Goal: Task Accomplishment & Management: Manage account settings

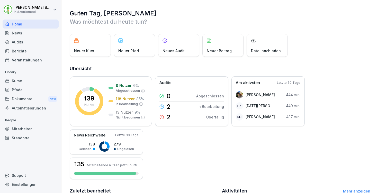
click at [15, 23] on div "Home" at bounding box center [31, 24] width 56 height 9
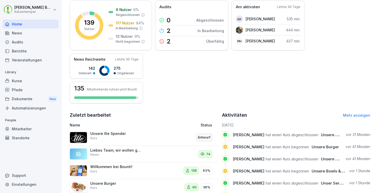
scroll to position [118, 0]
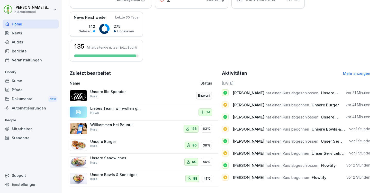
click at [357, 74] on link "Mehr anzeigen" at bounding box center [356, 73] width 27 height 4
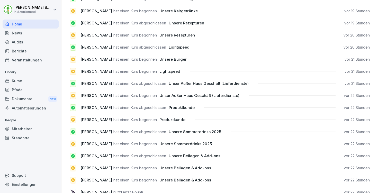
scroll to position [471, 0]
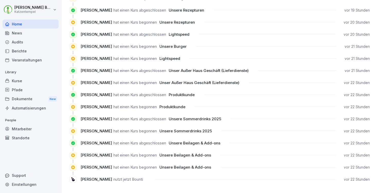
click at [25, 80] on div "Kurse" at bounding box center [31, 80] width 56 height 9
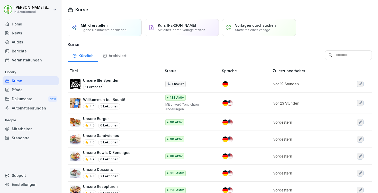
click at [340, 57] on input at bounding box center [348, 55] width 47 height 10
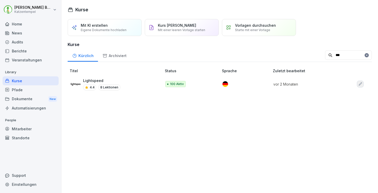
type input "***"
click at [132, 81] on div "Lightspeed 4.4 8 Lektionen" at bounding box center [113, 84] width 86 height 13
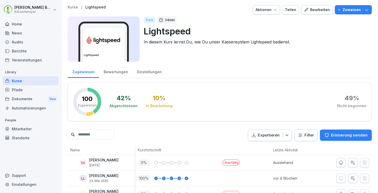
click at [322, 8] on div "Bearbeiten" at bounding box center [317, 10] width 26 height 6
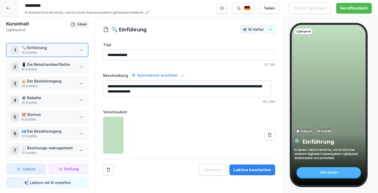
click at [45, 66] on p "📱 Die Benutzeroberfläche" at bounding box center [48, 64] width 53 height 5
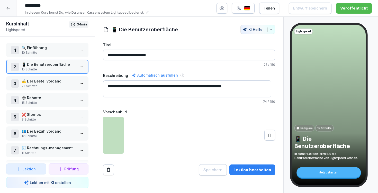
click at [257, 171] on div "Lektion bearbeiten" at bounding box center [252, 170] width 38 height 6
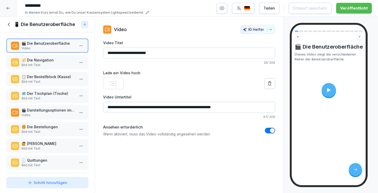
click at [10, 27] on icon at bounding box center [9, 25] width 6 height 6
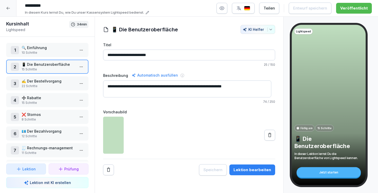
click at [57, 102] on p "15 Schritte" at bounding box center [48, 102] width 53 height 5
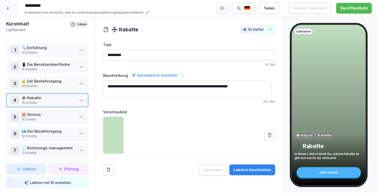
click at [249, 167] on button "Lektion bearbeiten" at bounding box center [252, 169] width 46 height 11
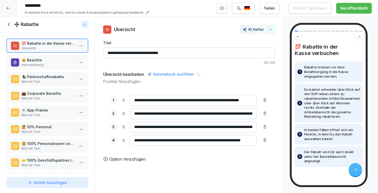
click at [43, 113] on p "☕️ App-Prämie" at bounding box center [48, 109] width 53 height 5
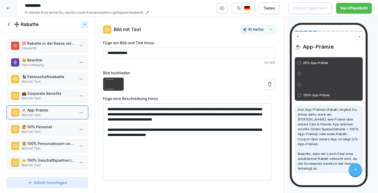
click at [43, 101] on p "Bild mit Text" at bounding box center [48, 98] width 53 height 5
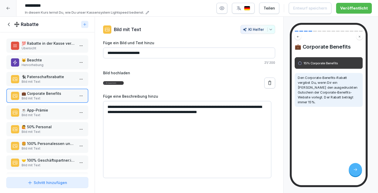
click at [39, 79] on p "🐈‍⬛ Patenschaftsrabatte" at bounding box center [48, 76] width 53 height 5
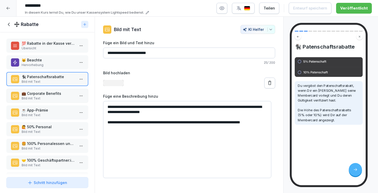
click at [40, 63] on p "😺 Beachte" at bounding box center [48, 59] width 53 height 5
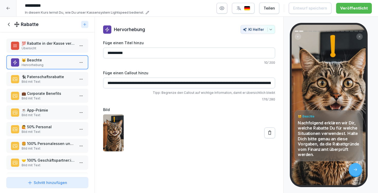
click at [39, 46] on p "💯 Rabatte in der Kasse verbuchen" at bounding box center [48, 43] width 53 height 5
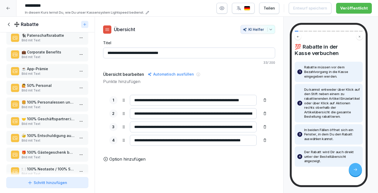
scroll to position [126, 0]
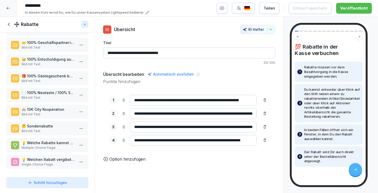
click at [40, 123] on p "🤔 Sonderrabatte" at bounding box center [48, 125] width 53 height 5
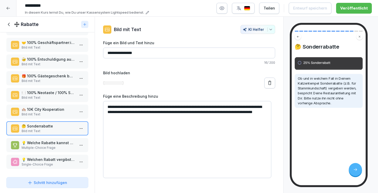
click at [39, 112] on p "Bild mit Text" at bounding box center [48, 114] width 53 height 5
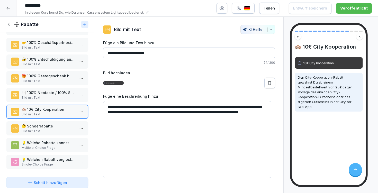
click at [40, 90] on p "🍽️ 100% Neotaste / 100% Schlemmerblock" at bounding box center [48, 92] width 53 height 5
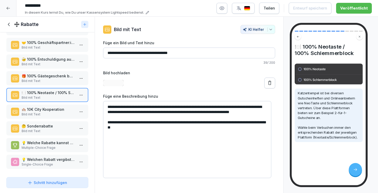
click at [41, 79] on p "Bild mit Text" at bounding box center [48, 81] width 53 height 5
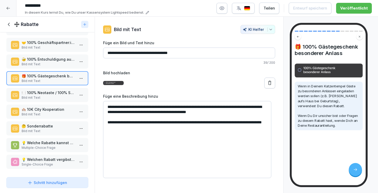
click at [40, 54] on div "🤕 100% Entschuldigung aufs Haus Bild mit Text" at bounding box center [47, 61] width 82 height 14
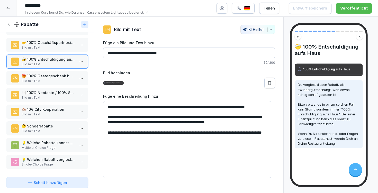
click at [41, 45] on p "Bild mit Text" at bounding box center [48, 47] width 53 height 5
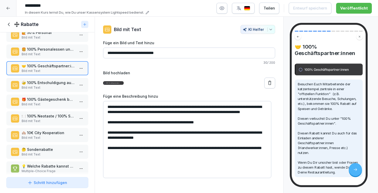
scroll to position [75, 0]
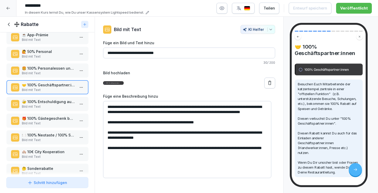
click at [40, 76] on p "Bild mit Text" at bounding box center [48, 73] width 53 height 5
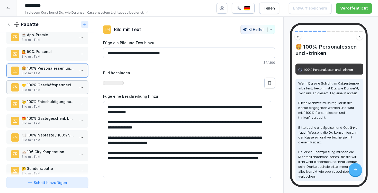
click at [43, 54] on p "🙋 50% Personal" at bounding box center [48, 51] width 53 height 5
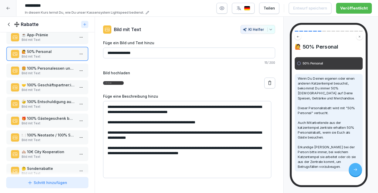
click at [10, 27] on icon at bounding box center [9, 25] width 6 height 6
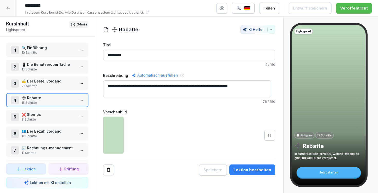
click at [38, 116] on p "❌ Stornos" at bounding box center [48, 114] width 53 height 5
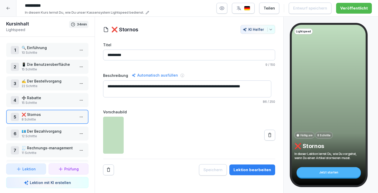
click at [248, 170] on div "Lektion bearbeiten" at bounding box center [252, 170] width 38 height 6
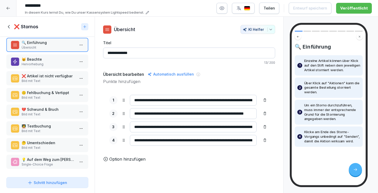
scroll to position [10, 0]
click at [10, 27] on icon at bounding box center [9, 27] width 6 height 6
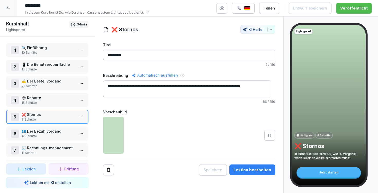
click at [10, 27] on p "Lightspeed" at bounding box center [37, 29] width 63 height 5
click at [12, 12] on div at bounding box center [8, 8] width 16 height 16
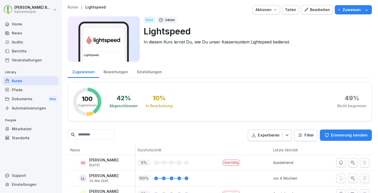
click at [69, 7] on p "Kurse" at bounding box center [73, 7] width 10 height 4
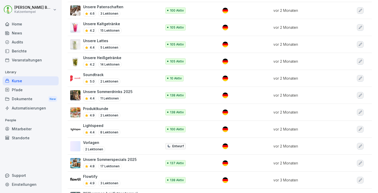
scroll to position [487, 0]
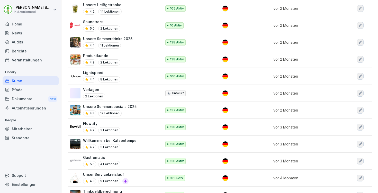
click at [137, 138] on div "Willkommen bei Katzentempel 4.7 5 Lektionen" at bounding box center [113, 144] width 86 height 13
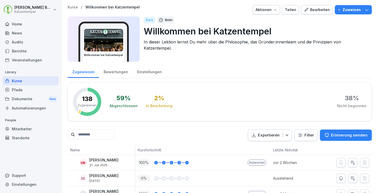
click at [314, 9] on div "Bearbeiten" at bounding box center [317, 10] width 26 height 6
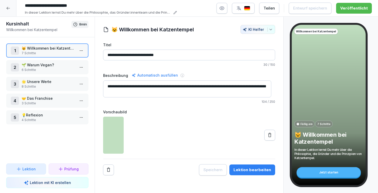
click at [54, 98] on p "🤝 Das Franchise" at bounding box center [48, 98] width 53 height 5
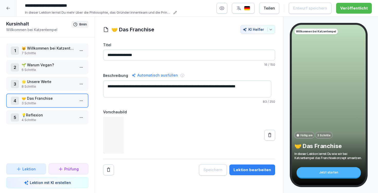
click at [252, 173] on button "Lektion bearbeiten" at bounding box center [252, 169] width 46 height 11
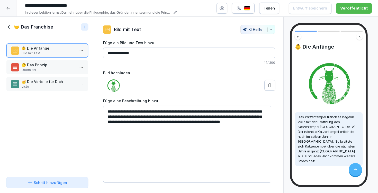
click at [47, 68] on p "Übersicht" at bounding box center [48, 70] width 53 height 5
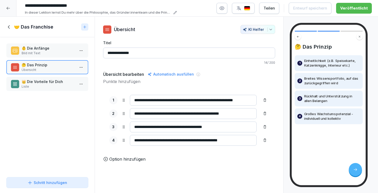
click at [48, 85] on p "Liste" at bounding box center [48, 86] width 53 height 5
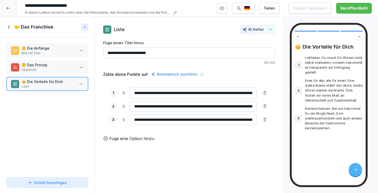
click at [9, 27] on icon at bounding box center [9, 26] width 2 height 3
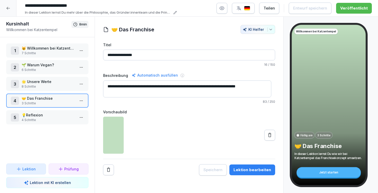
click at [36, 114] on p "💡Reflexion" at bounding box center [48, 114] width 53 height 5
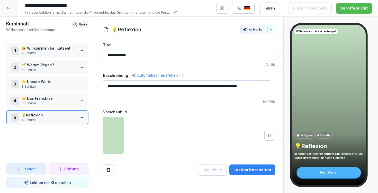
click at [31, 86] on p "8 Schritte" at bounding box center [48, 86] width 53 height 5
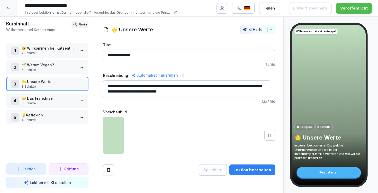
click at [30, 50] on p "😺 Willkommen bei Katzentempel" at bounding box center [48, 47] width 53 height 5
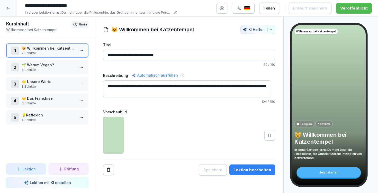
click at [245, 173] on button "Lektion bearbeiten" at bounding box center [252, 169] width 46 height 11
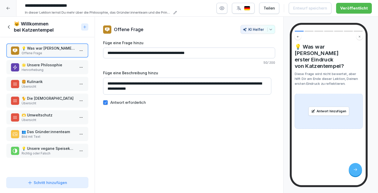
click at [51, 64] on p "🌟 Unsere Philosophie" at bounding box center [48, 64] width 53 height 5
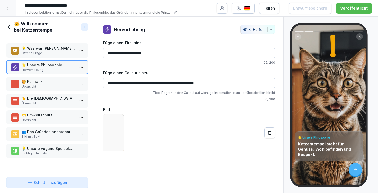
click at [51, 85] on p "Übersicht" at bounding box center [48, 86] width 53 height 5
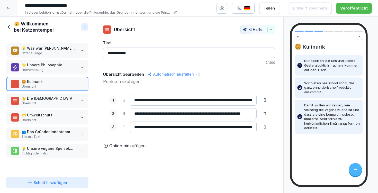
click at [50, 98] on p "🐈 Die Tempelkatzen" at bounding box center [48, 98] width 53 height 5
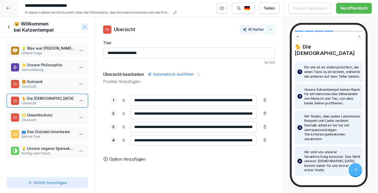
click at [48, 112] on div "🫶 Umweltschutz Übersicht" at bounding box center [47, 117] width 82 height 14
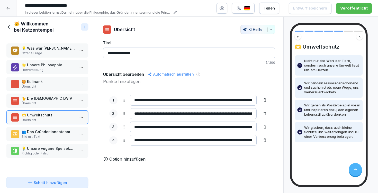
click at [57, 140] on div "👥 Das Gründer:innenteam Bild mit Text" at bounding box center [47, 134] width 82 height 14
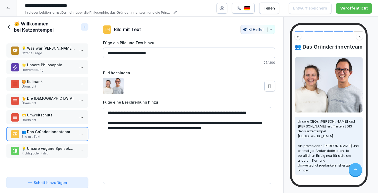
click at [16, 34] on div "😺 Willkommen bei Katzentempel" at bounding box center [47, 27] width 95 height 21
click at [17, 32] on h1 "😺 Willkommen bei Katzentempel" at bounding box center [46, 27] width 65 height 12
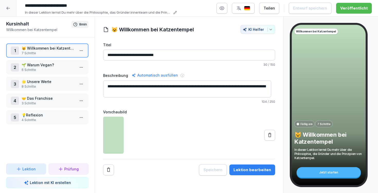
click at [42, 63] on p "🌱 Warum Vegan?" at bounding box center [48, 64] width 53 height 5
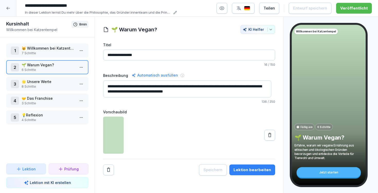
click at [264, 171] on div "Lektion bearbeiten" at bounding box center [252, 170] width 38 height 6
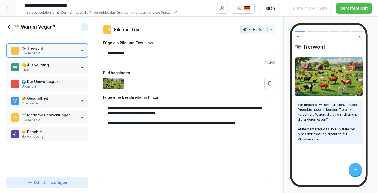
click at [12, 23] on div "🌱 Warum Vegan?" at bounding box center [47, 27] width 95 height 21
click at [11, 26] on icon at bounding box center [9, 27] width 6 height 6
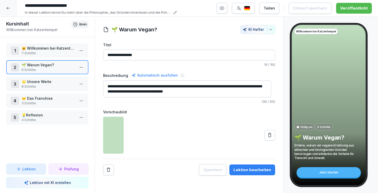
click at [10, 2] on div at bounding box center [8, 8] width 16 height 16
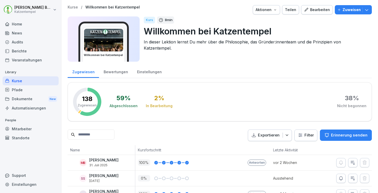
click at [73, 6] on p "Kurse" at bounding box center [73, 7] width 10 height 4
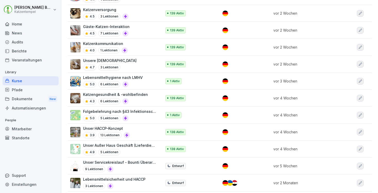
scroll to position [230, 0]
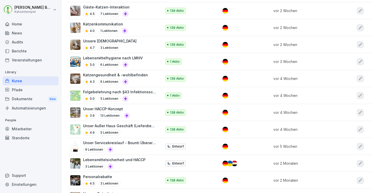
click at [129, 143] on div "Unser Servicekreislauf - Bounti Überarbeitung 9 Lektionen" at bounding box center [119, 146] width 73 height 13
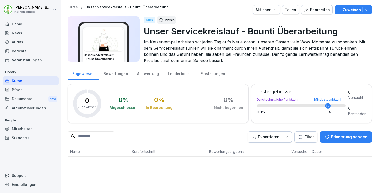
click at [75, 7] on p "Kurse" at bounding box center [73, 7] width 10 height 4
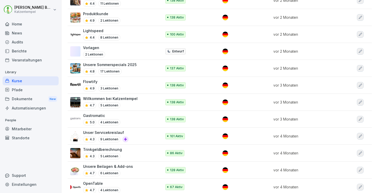
scroll to position [523, 0]
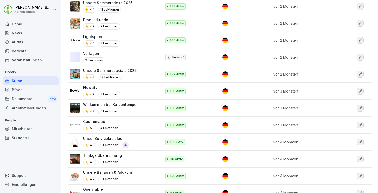
click at [131, 22] on div "Produktkunde 4.9 2 Lektionen" at bounding box center [113, 23] width 86 height 13
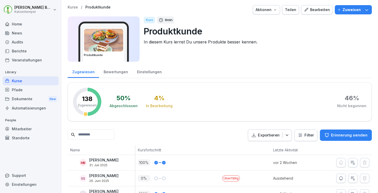
click at [312, 9] on div "Bearbeiten" at bounding box center [317, 10] width 26 height 6
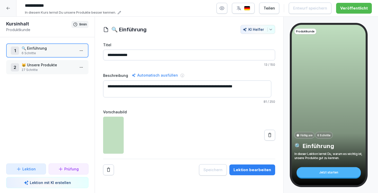
click at [58, 68] on p "27 Schritte" at bounding box center [48, 70] width 53 height 5
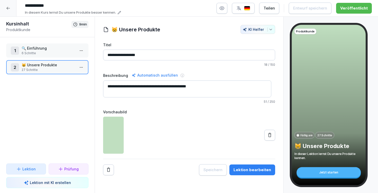
click at [243, 167] on div "Lektion bearbeiten" at bounding box center [252, 170] width 38 height 6
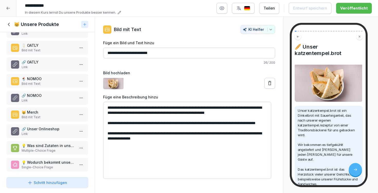
scroll to position [327, 0]
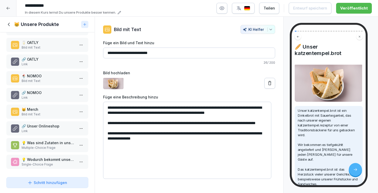
click at [13, 27] on div "😸 Unsere Produkte" at bounding box center [42, 24] width 73 height 6
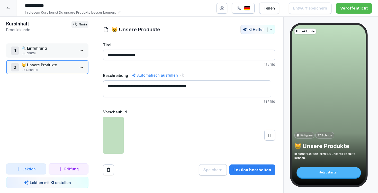
click at [39, 56] on div "1 🔍 Einführung 6 Schritte" at bounding box center [47, 50] width 82 height 14
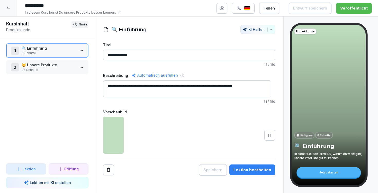
click at [251, 170] on div "Lektion bearbeiten" at bounding box center [252, 170] width 38 height 6
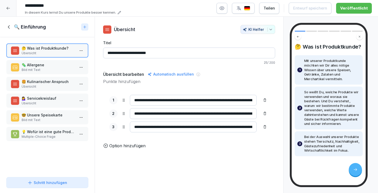
click at [14, 24] on h1 "🔍 Einführung" at bounding box center [30, 27] width 32 height 6
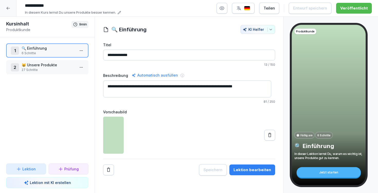
click at [10, 7] on icon at bounding box center [8, 8] width 4 height 4
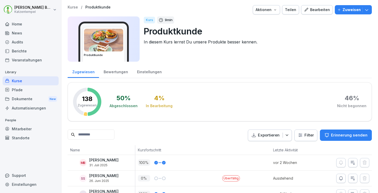
click at [76, 8] on p "Kurse" at bounding box center [73, 7] width 10 height 4
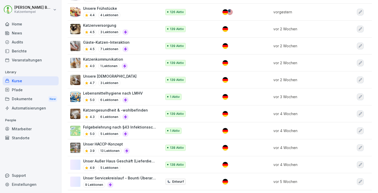
scroll to position [227, 0]
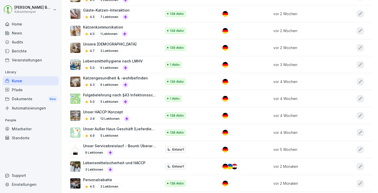
click at [133, 178] on div "Personalrabatte 4.5 3 Lektionen" at bounding box center [113, 183] width 86 height 13
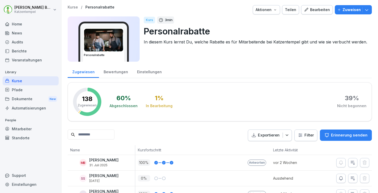
click at [314, 8] on div "Bearbeiten" at bounding box center [317, 10] width 26 height 6
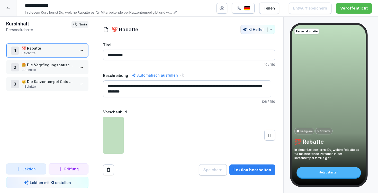
click at [39, 84] on p "🐱 Die Katzentempel Cats & Friends App" at bounding box center [48, 81] width 53 height 5
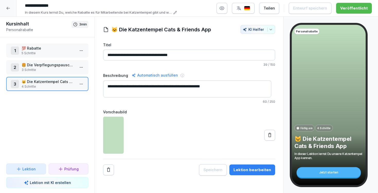
click at [258, 170] on div "Lektion bearbeiten" at bounding box center [252, 170] width 38 height 6
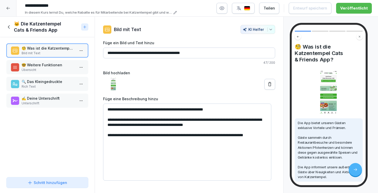
click at [164, 137] on textarea "**********" at bounding box center [187, 142] width 168 height 77
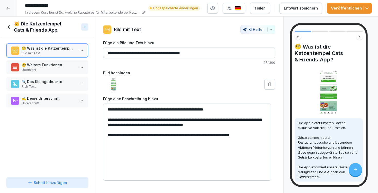
click at [167, 135] on textarea "**********" at bounding box center [187, 142] width 168 height 77
paste textarea "*********"
type textarea "**********"
click at [368, 8] on icon "button" at bounding box center [366, 8] width 5 height 5
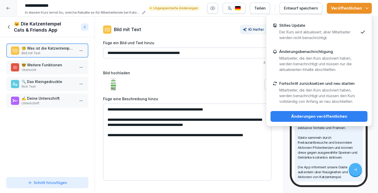
click at [348, 114] on div "Änderungen veröffentlichen" at bounding box center [318, 117] width 89 height 6
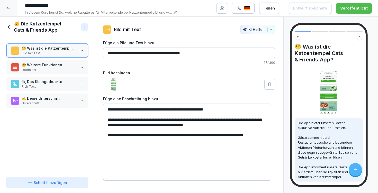
click at [8, 7] on icon at bounding box center [8, 8] width 4 height 4
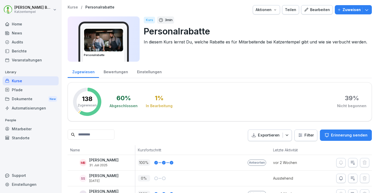
click at [74, 8] on p "Kurse" at bounding box center [73, 7] width 10 height 4
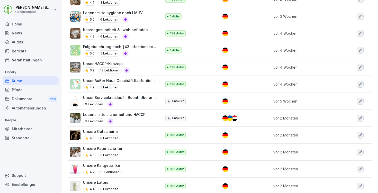
scroll to position [291, 0]
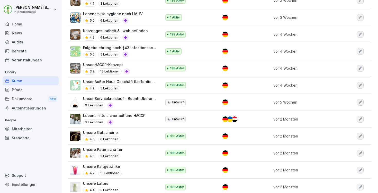
click at [137, 63] on div "Unser HACCP-Konzept 3.9 13 Lektionen" at bounding box center [113, 68] width 86 height 13
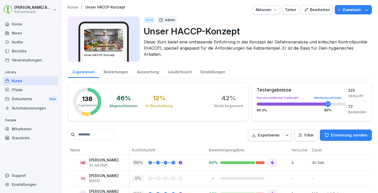
click at [321, 10] on div "Bearbeiten" at bounding box center [317, 10] width 26 height 6
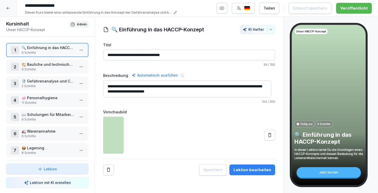
click at [42, 101] on p "11 Schritte" at bounding box center [48, 102] width 53 height 5
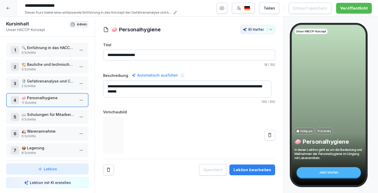
click at [248, 169] on div "Lektion bearbeiten" at bounding box center [252, 170] width 38 height 6
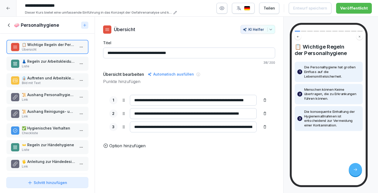
click at [35, 81] on p "👔 Auftreten und Arbeitskleidung" at bounding box center [48, 77] width 53 height 5
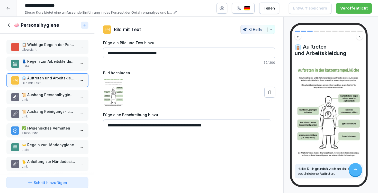
click at [44, 102] on p "Link" at bounding box center [48, 99] width 53 height 5
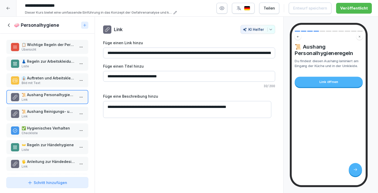
click at [49, 114] on p "📜 Aushang Reinigungs- und Desinfektionsplan Waschen" at bounding box center [48, 111] width 53 height 5
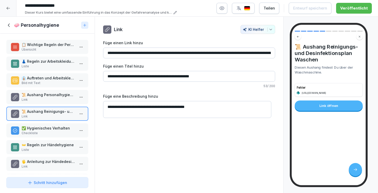
drag, startPoint x: 106, startPoint y: 53, endPoint x: 311, endPoint y: 59, distance: 205.4
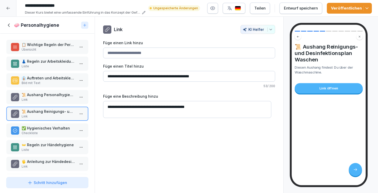
paste input "**********"
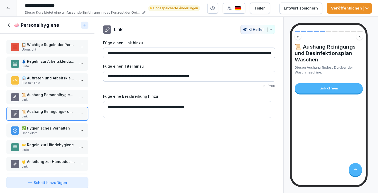
type input "**********"
click at [369, 10] on icon "button" at bounding box center [366, 8] width 5 height 5
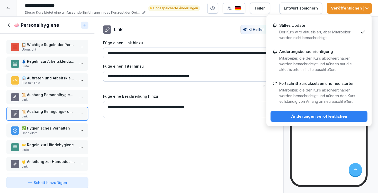
click at [314, 114] on div "Änderungen veröffentlichen" at bounding box center [318, 117] width 89 height 6
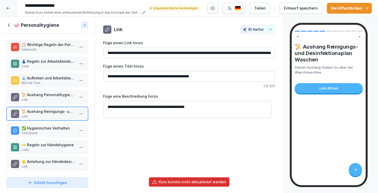
click at [247, 50] on input "**********" at bounding box center [189, 53] width 172 height 11
click at [302, 11] on div "Entwurf speichern" at bounding box center [301, 8] width 34 height 6
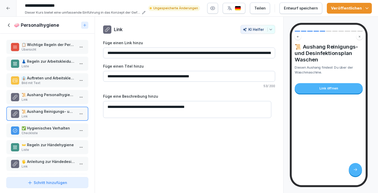
click at [107, 52] on input "**********" at bounding box center [189, 53] width 172 height 11
drag, startPoint x: 238, startPoint y: 53, endPoint x: 298, endPoint y: 49, distance: 59.7
click at [298, 49] on div "Kursinhalt Unser HACCP-Konzept 44 min 1 🔍 Einführung in das HACCP-Konzept 9 Sch…" at bounding box center [189, 105] width 378 height 177
click at [259, 53] on input "**********" at bounding box center [189, 53] width 172 height 11
click at [365, 7] on icon "button" at bounding box center [366, 8] width 5 height 5
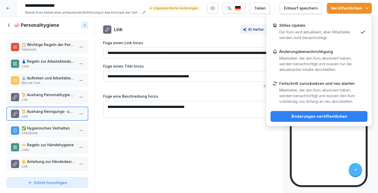
click at [344, 115] on div "Änderungen veröffentlichen" at bounding box center [318, 117] width 89 height 6
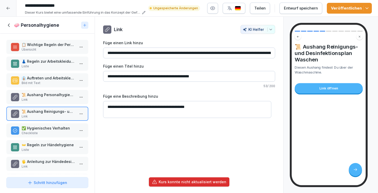
drag, startPoint x: 107, startPoint y: 53, endPoint x: 376, endPoint y: 67, distance: 268.8
click at [376, 67] on div "Kursinhalt Unser HACCP-Konzept 44 min 1 🔍 Einführung in das HACCP-Konzept 9 Sch…" at bounding box center [189, 105] width 378 height 177
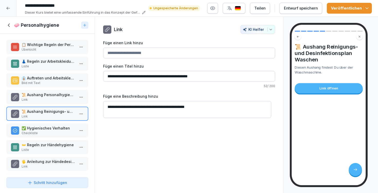
type input "**********"
click at [174, 52] on input "Füge einen Link hinzu" at bounding box center [189, 53] width 172 height 11
paste input "**********"
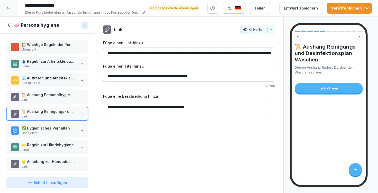
type input "**********"
click at [225, 110] on textarea "**********" at bounding box center [187, 109] width 168 height 17
type textarea "**********"
click at [370, 10] on button "Veröffentlichen" at bounding box center [349, 8] width 45 height 11
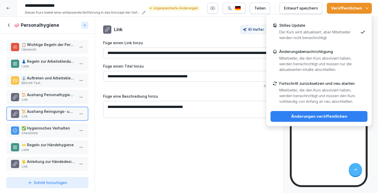
click at [349, 113] on button "Änderungen veröffentlichen" at bounding box center [318, 116] width 97 height 11
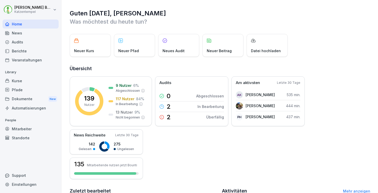
click at [15, 79] on div "Kurse" at bounding box center [31, 80] width 56 height 9
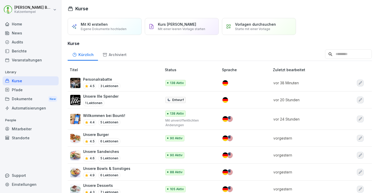
scroll to position [10, 0]
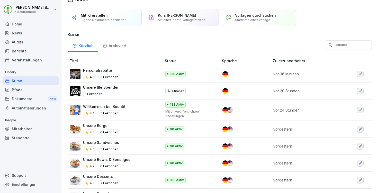
click at [327, 45] on input at bounding box center [348, 45] width 47 height 10
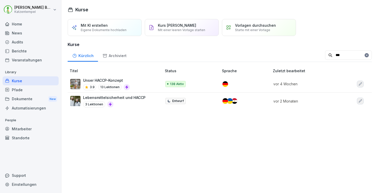
type input "***"
click at [132, 82] on div "Unser HACCP-Konzept 3.9 13 Lektionen" at bounding box center [113, 84] width 86 height 13
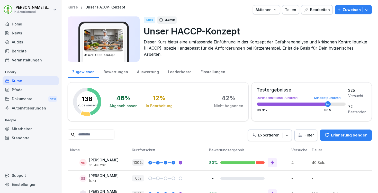
click at [323, 7] on div "Bearbeiten" at bounding box center [317, 10] width 26 height 6
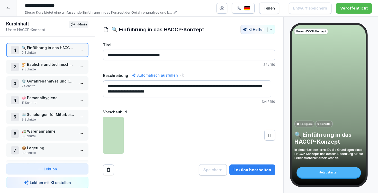
drag, startPoint x: 49, startPoint y: 100, endPoint x: 63, endPoint y: 101, distance: 13.4
click at [49, 100] on p "🧼 Personalhygiene" at bounding box center [48, 97] width 53 height 5
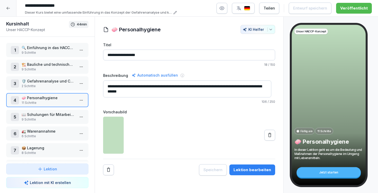
click at [257, 168] on div "Lektion bearbeiten" at bounding box center [252, 170] width 38 height 6
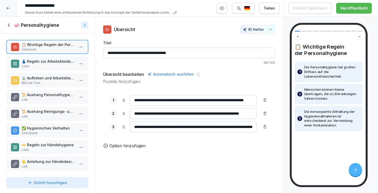
click at [44, 97] on p "📜 Aushang Personalhygieneregeln" at bounding box center [48, 94] width 53 height 5
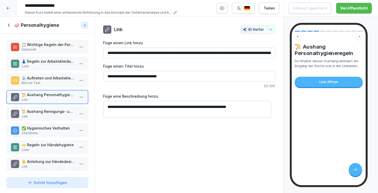
click at [47, 114] on p "📜 Aushang Reinigungs- und Desinfektionsplan Waschen" at bounding box center [48, 111] width 53 height 5
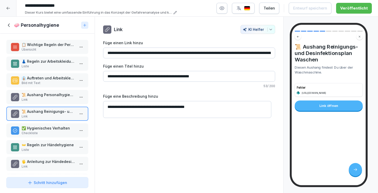
drag, startPoint x: 107, startPoint y: 52, endPoint x: 308, endPoint y: 62, distance: 201.7
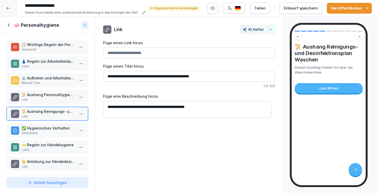
paste input "**********"
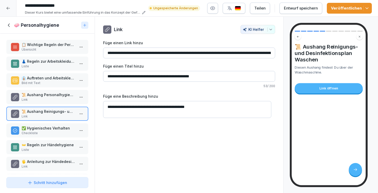
type input "**********"
click at [370, 8] on button "Veröffentlichen" at bounding box center [349, 8] width 45 height 11
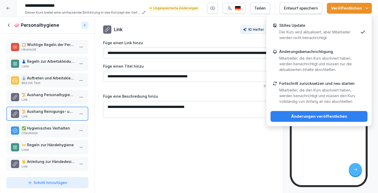
click at [326, 118] on div "Änderungen veröffentlichen" at bounding box center [318, 117] width 89 height 6
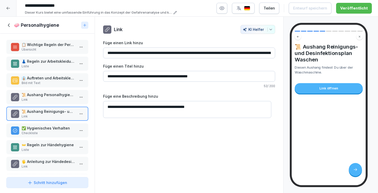
click at [45, 135] on p "Checkliste" at bounding box center [48, 133] width 53 height 5
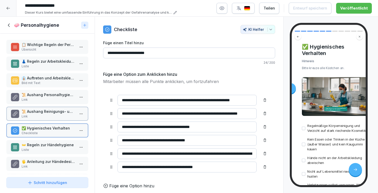
click at [48, 152] on p "Liste" at bounding box center [48, 149] width 53 height 5
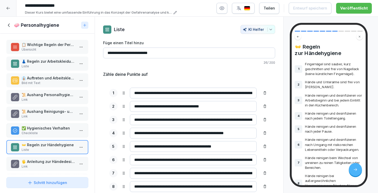
click at [52, 164] on p "🖐️ Anleitung zur Händedesinfektion" at bounding box center [48, 161] width 53 height 5
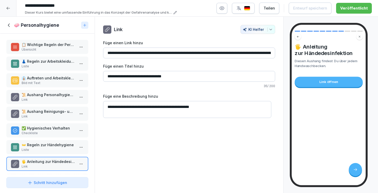
drag, startPoint x: 105, startPoint y: 52, endPoint x: 328, endPoint y: 61, distance: 223.5
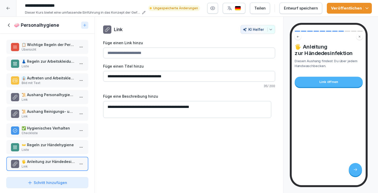
paste input "**********"
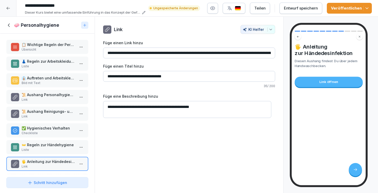
type input "**********"
click at [368, 8] on icon "button" at bounding box center [366, 8] width 5 height 5
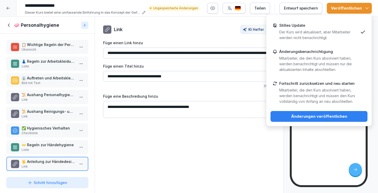
click at [341, 113] on button "Änderungen veröffentlichen" at bounding box center [318, 116] width 97 height 11
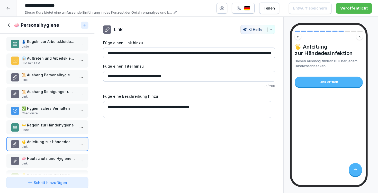
scroll to position [34, 0]
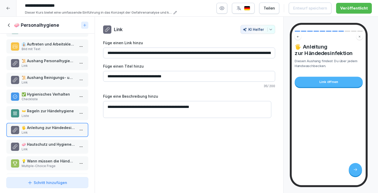
click at [51, 152] on p "Link" at bounding box center [48, 149] width 53 height 5
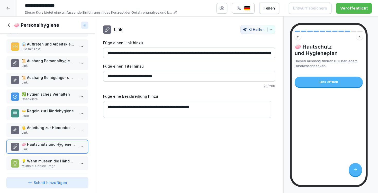
drag, startPoint x: 105, startPoint y: 52, endPoint x: 332, endPoint y: 61, distance: 227.3
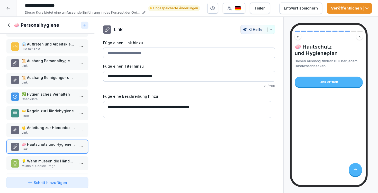
paste input "**********"
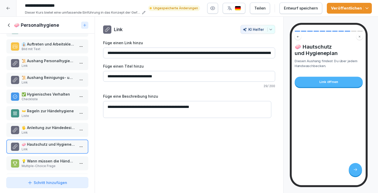
type input "**********"
click at [298, 10] on div "Entwurf speichern" at bounding box center [301, 8] width 34 height 6
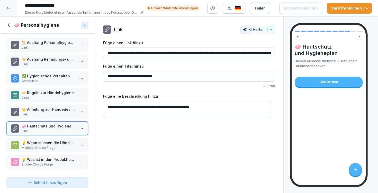
click at [22, 25] on h1 "🧼 Personalhygiene" at bounding box center [36, 25] width 45 height 6
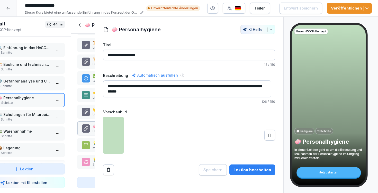
click at [11, 26] on h1 "Kursinhalt" at bounding box center [14, 24] width 63 height 6
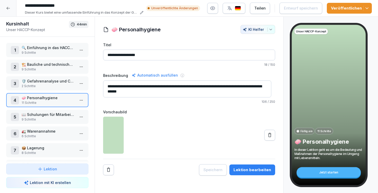
click at [56, 115] on p "📖 Schulungen für Mitarbeitende" at bounding box center [48, 114] width 53 height 5
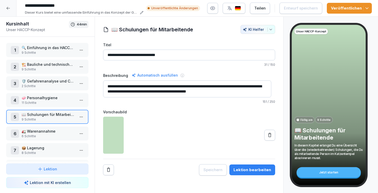
click at [257, 173] on button "Lektion bearbeiten" at bounding box center [252, 169] width 46 height 11
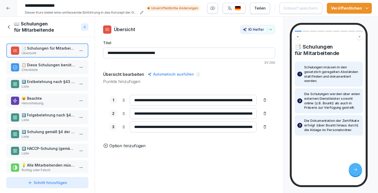
click at [245, 125] on input "**********" at bounding box center [193, 127] width 127 height 11
click at [236, 126] on input "**********" at bounding box center [193, 127] width 127 height 11
drag, startPoint x: 246, startPoint y: 128, endPoint x: 250, endPoint y: 126, distance: 4.3
click at [250, 126] on div "**********" at bounding box center [189, 127] width 160 height 11
click at [203, 127] on input "**********" at bounding box center [193, 127] width 127 height 11
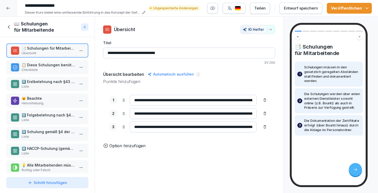
type input "**********"
click at [305, 11] on div "Entwurf speichern" at bounding box center [301, 8] width 34 height 6
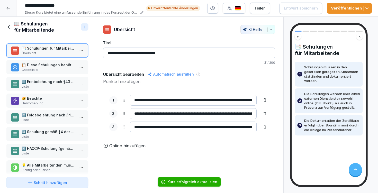
drag, startPoint x: 228, startPoint y: 125, endPoint x: 249, endPoint y: 128, distance: 21.5
click at [249, 128] on div "**********" at bounding box center [189, 127] width 160 height 11
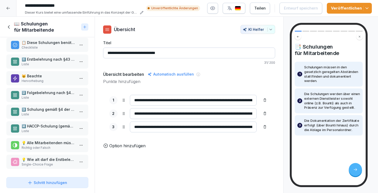
click at [24, 28] on h1 "📖 Schulungen für Mitarbeitende" at bounding box center [46, 27] width 65 height 12
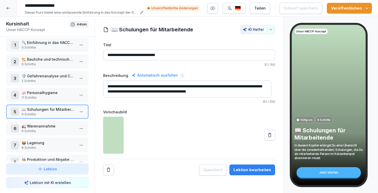
scroll to position [13, 0]
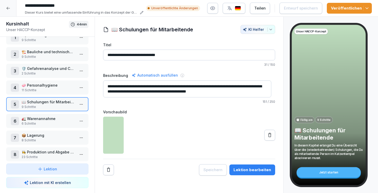
click at [50, 121] on p "6 Schritte" at bounding box center [48, 123] width 53 height 5
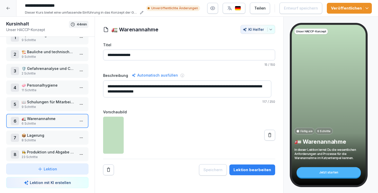
click at [243, 170] on div "Lektion bearbeiten" at bounding box center [252, 170] width 38 height 6
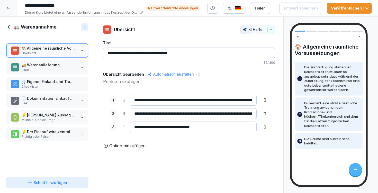
click at [33, 72] on p "Liste" at bounding box center [48, 70] width 53 height 5
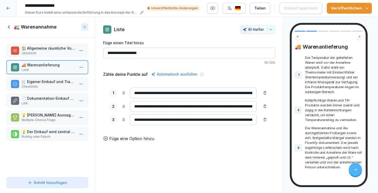
click at [36, 82] on p "🛒 Eigener Einkauf und Transport" at bounding box center [48, 81] width 53 height 5
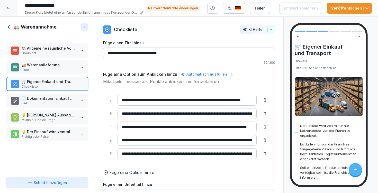
click at [240, 101] on input "**********" at bounding box center [186, 100] width 139 height 11
type input "**********"
click at [237, 127] on input "**********" at bounding box center [186, 127] width 139 height 11
type input "**********"
click at [299, 10] on div "Entwurf speichern" at bounding box center [301, 8] width 34 height 6
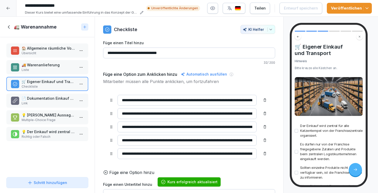
click at [24, 132] on p "💡 Der Einkauf wird zentral für alle Katzentempel organisiert. Abweichungen sind…" at bounding box center [48, 131] width 53 height 5
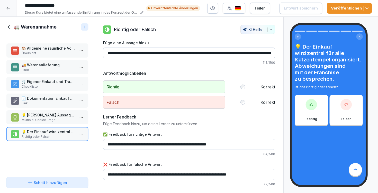
drag, startPoint x: 262, startPoint y: 53, endPoint x: 271, endPoint y: 52, distance: 9.0
click at [271, 52] on input "**********" at bounding box center [189, 53] width 172 height 11
click at [236, 53] on input "**********" at bounding box center [189, 53] width 172 height 11
type input "**********"
click at [301, 11] on button "Entwurf speichern" at bounding box center [300, 8] width 43 height 11
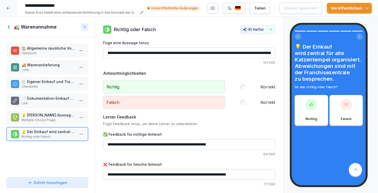
click at [18, 26] on h1 "🚛 Warenannahme" at bounding box center [35, 27] width 43 height 6
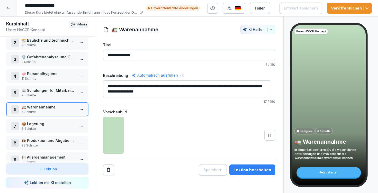
scroll to position [42, 0]
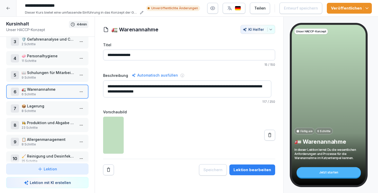
click at [50, 106] on p "📦 Lagerung" at bounding box center [48, 105] width 53 height 5
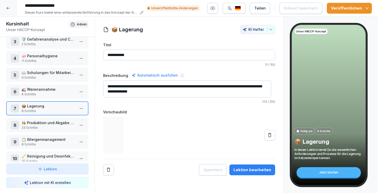
click at [240, 168] on div "Lektion bearbeiten" at bounding box center [252, 170] width 38 height 6
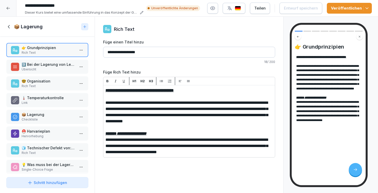
click at [44, 86] on p "Rich Text" at bounding box center [48, 86] width 53 height 5
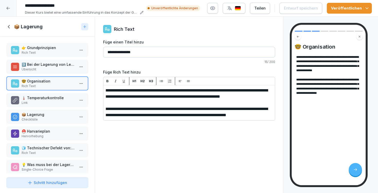
click at [41, 98] on p "🌡️ Temperaturkontrolle" at bounding box center [48, 97] width 53 height 5
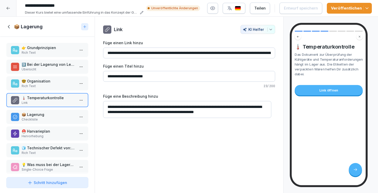
click at [45, 140] on div "⛑️ Harvarieplan Hervorhebung" at bounding box center [47, 133] width 82 height 14
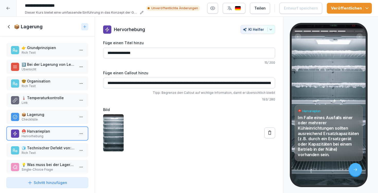
click at [7, 26] on icon at bounding box center [9, 27] width 6 height 6
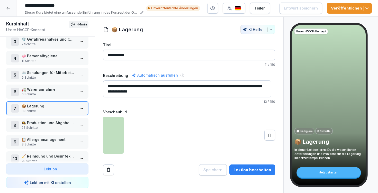
click at [49, 127] on p "23 Schritte" at bounding box center [48, 127] width 53 height 5
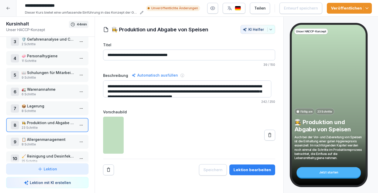
click at [248, 168] on div "Lektion bearbeiten" at bounding box center [252, 170] width 38 height 6
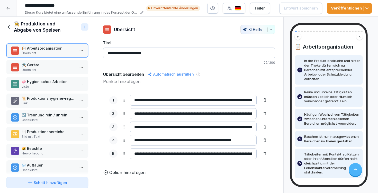
click at [48, 84] on p "🧼 Hygienisches Arbeiten" at bounding box center [48, 81] width 53 height 5
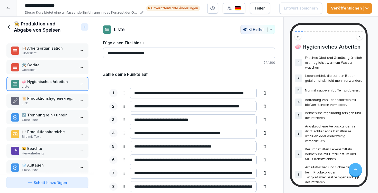
click at [46, 68] on p "Übersicht" at bounding box center [48, 70] width 53 height 5
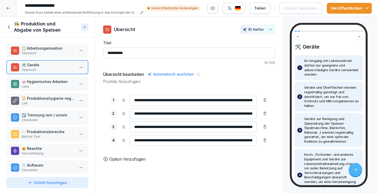
click at [47, 51] on p "📋 Arbeitsorganisation" at bounding box center [48, 47] width 53 height 5
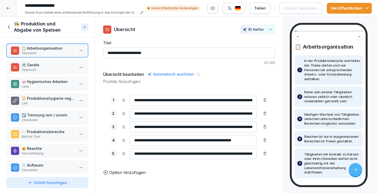
click at [44, 84] on p "🧼 Hygienisches Arbeiten" at bounding box center [48, 81] width 53 height 5
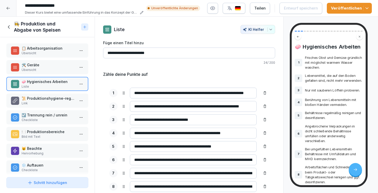
click at [46, 101] on p "Link" at bounding box center [48, 103] width 53 height 5
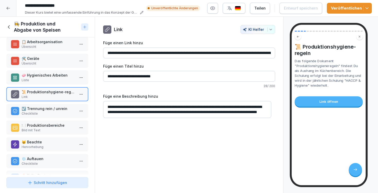
scroll to position [13, 0]
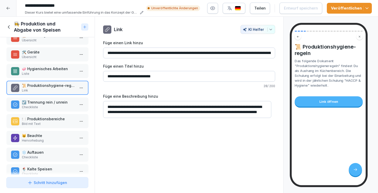
click at [46, 102] on p "☑️ Trennung rein / unrein" at bounding box center [48, 101] width 53 height 5
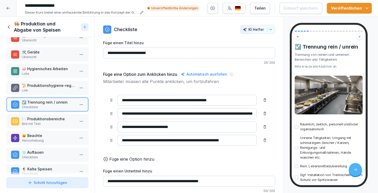
click at [44, 120] on p "🍽️ Produktionsbereiche" at bounding box center [48, 118] width 53 height 5
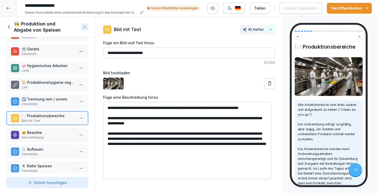
scroll to position [19, 0]
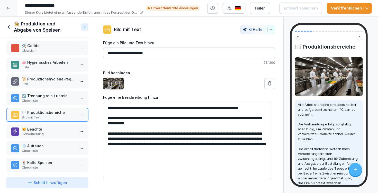
click at [43, 129] on p "😺 Beachte" at bounding box center [48, 128] width 53 height 5
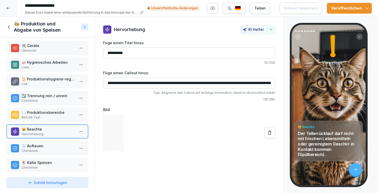
click at [45, 145] on p "❄️ Auftauen" at bounding box center [48, 145] width 53 height 5
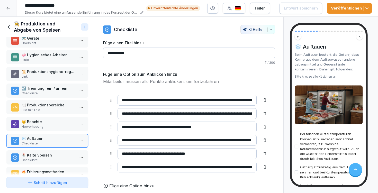
scroll to position [49, 0]
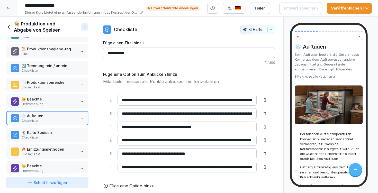
click at [45, 135] on p "Checkliste" at bounding box center [48, 137] width 53 height 5
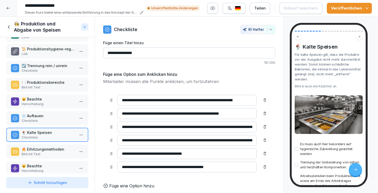
click at [45, 147] on p "🔥 Erhitzungsmethoden" at bounding box center [48, 148] width 53 height 5
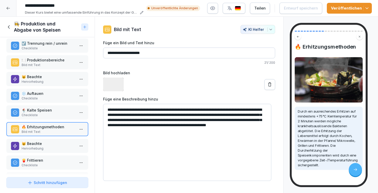
click at [44, 142] on p "😺 Beachte" at bounding box center [48, 143] width 53 height 5
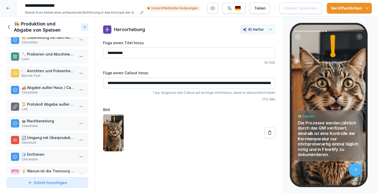
scroll to position [241, 0]
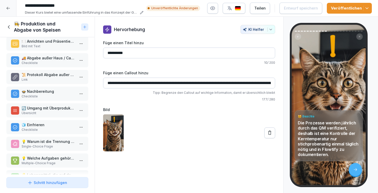
click at [16, 25] on h1 "👩‍🍳 Produktion und Abgabe von Speisen" at bounding box center [46, 27] width 65 height 12
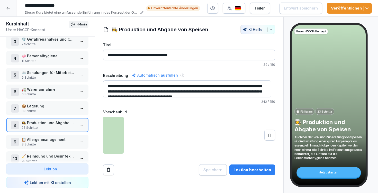
click at [48, 144] on p "8 Schritte" at bounding box center [48, 144] width 53 height 5
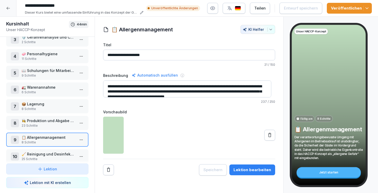
click at [246, 169] on div "Lektion bearbeiten" at bounding box center [252, 170] width 38 height 6
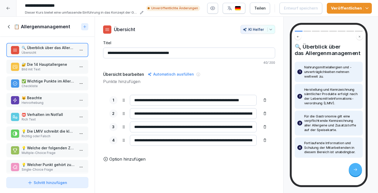
scroll to position [10, 0]
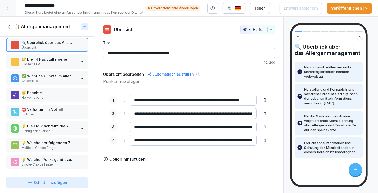
click at [5, 26] on div "📋 Allergenmanagement" at bounding box center [47, 27] width 95 height 20
click at [7, 26] on icon at bounding box center [9, 27] width 6 height 6
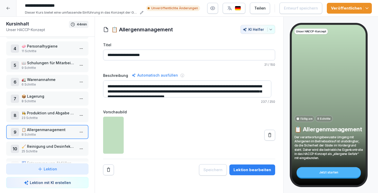
scroll to position [80, 0]
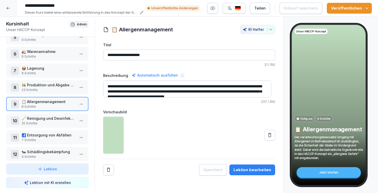
click at [47, 119] on p "🧹 Reinigung und Desinfektion" at bounding box center [48, 118] width 53 height 5
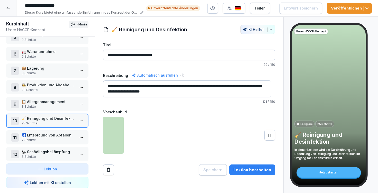
click at [247, 166] on button "Lektion bearbeiten" at bounding box center [252, 169] width 46 height 11
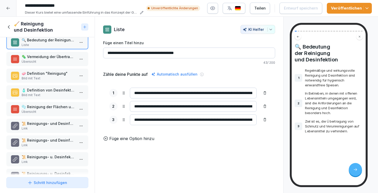
scroll to position [2, 0]
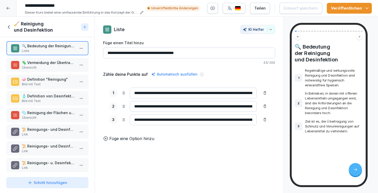
click at [45, 65] on p "Übersicht" at bounding box center [48, 67] width 53 height 5
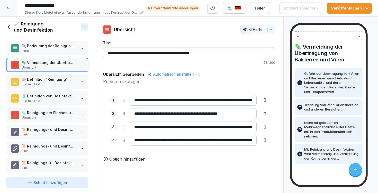
click at [40, 115] on p "🫧 Reinigung der Flächen und Geräte" at bounding box center [48, 112] width 53 height 5
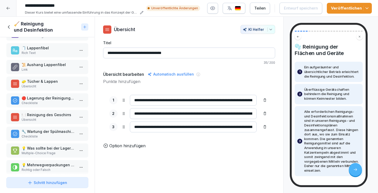
scroll to position [293, 0]
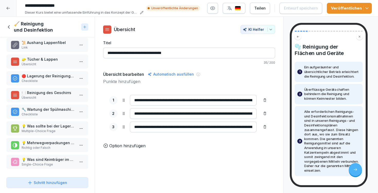
click at [8, 27] on icon at bounding box center [9, 27] width 6 height 6
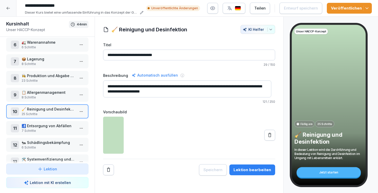
scroll to position [93, 0]
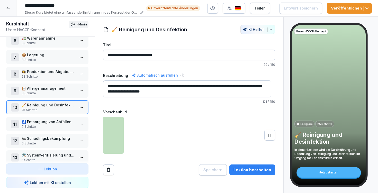
click at [50, 124] on p "7 Schritte" at bounding box center [48, 126] width 53 height 5
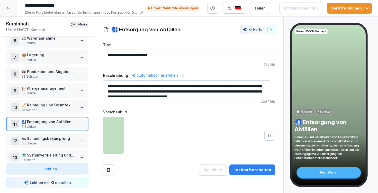
click at [249, 169] on div "Lektion bearbeiten" at bounding box center [252, 170] width 38 height 6
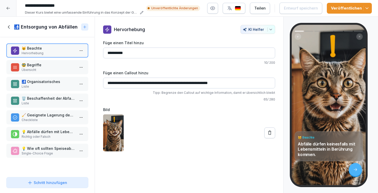
click at [38, 84] on p "Liste" at bounding box center [48, 86] width 53 height 5
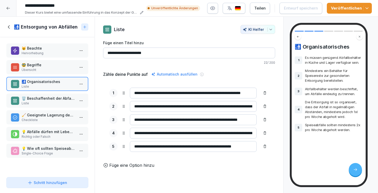
click at [40, 116] on p "🧹 Geeignete Lagerung des Abfalls" at bounding box center [48, 114] width 53 height 5
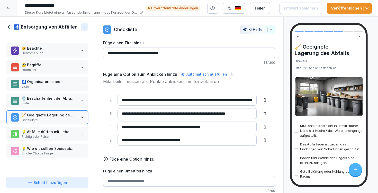
click at [14, 31] on div "🚮 Entsorgung von Abfällen" at bounding box center [47, 27] width 95 height 21
click at [14, 29] on h1 "🚮 Entsorgung von Abfällen" at bounding box center [46, 27] width 64 height 6
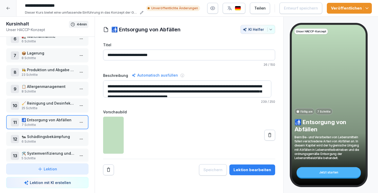
scroll to position [76, 0]
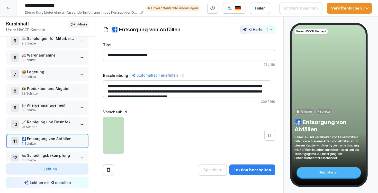
click at [47, 86] on p "👩‍🍳 Produktion und Abgabe von Speisen" at bounding box center [48, 88] width 53 height 5
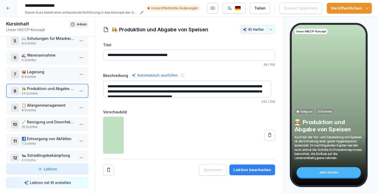
click at [245, 171] on div "Lektion bearbeiten" at bounding box center [252, 170] width 38 height 6
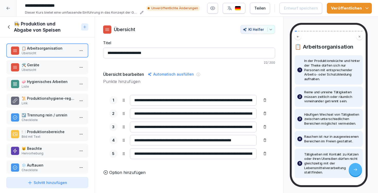
click at [49, 65] on p "🛠️ Geräte" at bounding box center [48, 64] width 53 height 5
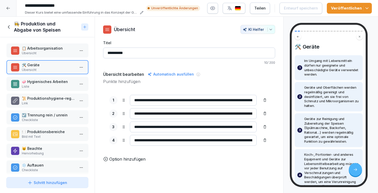
click at [50, 82] on p "🧼 Hygienisches Arbeiten" at bounding box center [48, 81] width 53 height 5
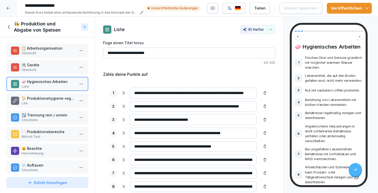
click at [50, 97] on p "📜 Produktionshygiene-regeln" at bounding box center [48, 98] width 53 height 5
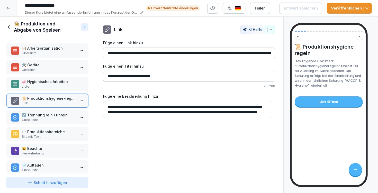
click at [49, 115] on p "☑️ Trennung rein / unrein" at bounding box center [48, 114] width 53 height 5
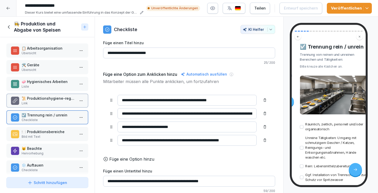
click at [48, 137] on p "Bild mit Text" at bounding box center [48, 136] width 53 height 5
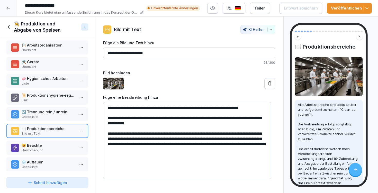
scroll to position [6, 0]
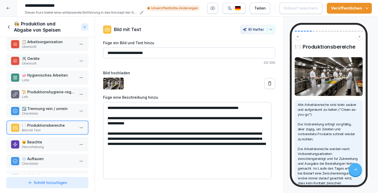
click at [49, 143] on p "😺 Beachte" at bounding box center [48, 141] width 53 height 5
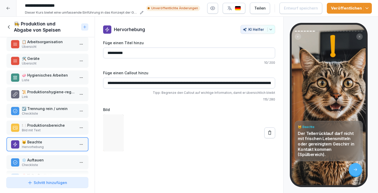
click at [46, 165] on p "Checkliste" at bounding box center [48, 165] width 53 height 5
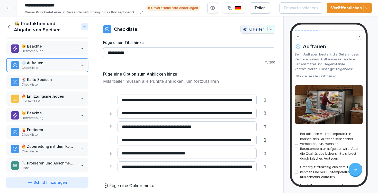
scroll to position [114, 0]
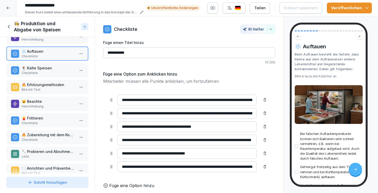
click at [52, 137] on p "Checkliste" at bounding box center [48, 139] width 53 height 5
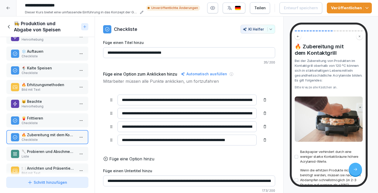
click at [50, 149] on p "🥄 Probieren und Abschmecken" at bounding box center [48, 151] width 53 height 5
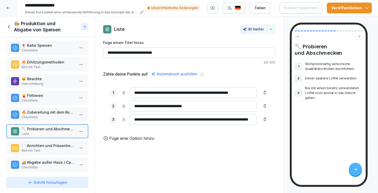
scroll to position [137, 0]
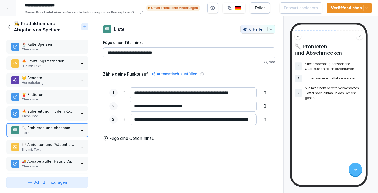
click at [51, 142] on p "🍽️ Anrichten und Präsentieren" at bounding box center [48, 144] width 53 height 5
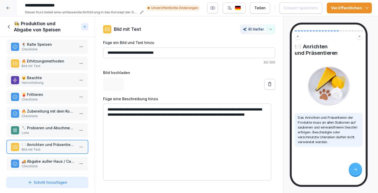
click at [52, 164] on p "Checkliste" at bounding box center [48, 166] width 53 height 5
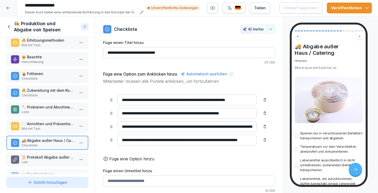
scroll to position [174, 0]
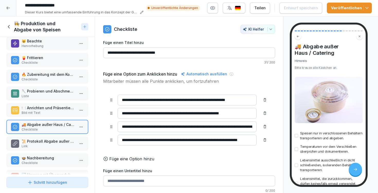
click at [53, 145] on p "Link" at bounding box center [48, 146] width 53 height 5
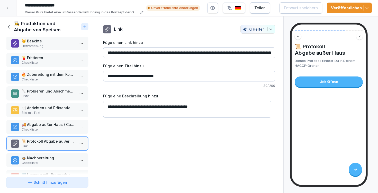
click at [52, 155] on p "🍲 Nachbereitung" at bounding box center [48, 157] width 53 height 5
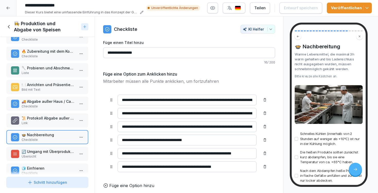
scroll to position [206, 0]
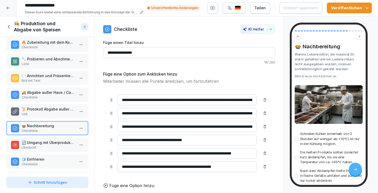
click at [46, 145] on p "Übersicht" at bounding box center [48, 147] width 53 height 5
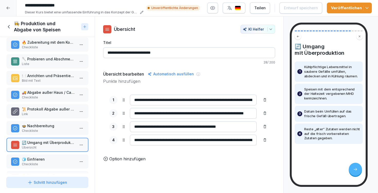
click at [49, 157] on p "🧊 Einfrieren" at bounding box center [48, 158] width 53 height 5
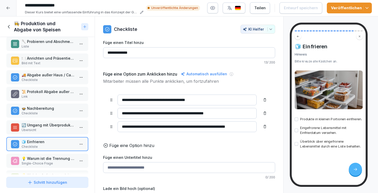
scroll to position [260, 0]
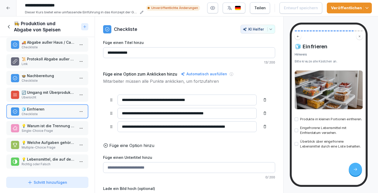
click at [36, 23] on h1 "👩‍🍳 Produktion und Abgabe von Speisen" at bounding box center [46, 27] width 65 height 12
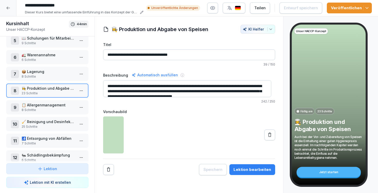
click at [41, 70] on p "📦 Lagerung" at bounding box center [48, 71] width 53 height 5
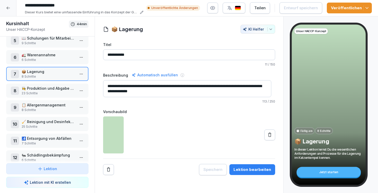
click at [249, 164] on button "Lektion bearbeiten" at bounding box center [252, 169] width 46 height 11
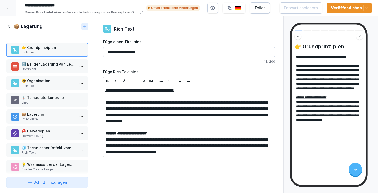
click at [15, 23] on h1 "📦 Lagerung" at bounding box center [28, 26] width 29 height 6
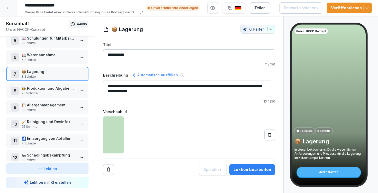
click at [39, 58] on p "6 Schritte" at bounding box center [48, 60] width 53 height 5
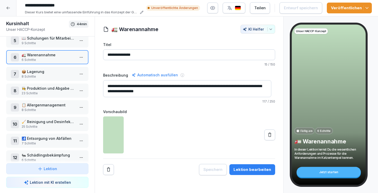
click at [257, 164] on button "Lektion bearbeiten" at bounding box center [252, 169] width 46 height 11
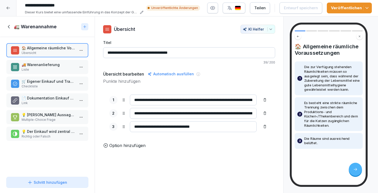
click at [22, 20] on div "🚛 Warenannahme" at bounding box center [47, 26] width 95 height 21
click at [31, 24] on h1 "🚛 Warenannahme" at bounding box center [35, 27] width 43 height 6
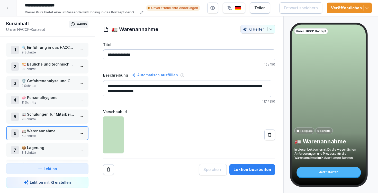
drag, startPoint x: 39, startPoint y: 62, endPoint x: 43, endPoint y: 63, distance: 4.7
click at [39, 62] on p "🏗️ Bauliche und technische Voraussetzungen" at bounding box center [48, 63] width 53 height 5
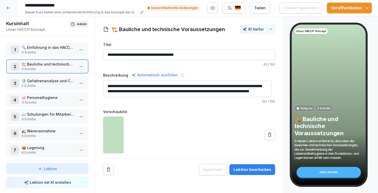
click at [258, 164] on button "Lektion bearbeiten" at bounding box center [252, 169] width 46 height 11
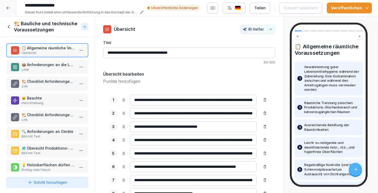
click at [48, 140] on div "📋 Allgemeine räumliche Voraussetzungen Übersicht 📦 Anforderungen an die Lagerun…" at bounding box center [47, 106] width 95 height 138
click at [48, 129] on p "🔍 Anforderungen an Geräte" at bounding box center [48, 131] width 53 height 5
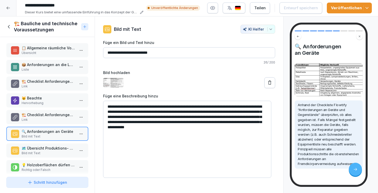
click at [26, 25] on h1 "🏗️ Bauliche und technische Voraussetzungen" at bounding box center [46, 27] width 65 height 12
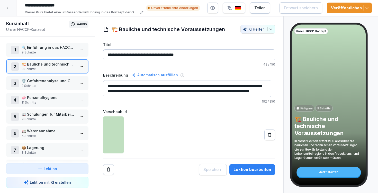
click at [32, 80] on p "🛡️ Gefahrenanalyse und CCPs" at bounding box center [48, 80] width 53 height 5
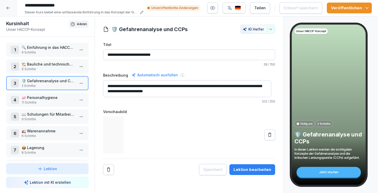
click at [253, 167] on div "Lektion bearbeiten" at bounding box center [252, 170] width 38 height 6
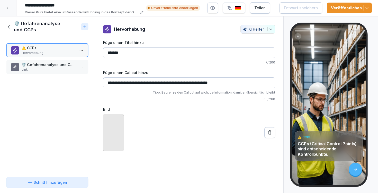
click at [12, 23] on div "🛡️ Gefahrenanalyse und CCPs" at bounding box center [42, 27] width 73 height 12
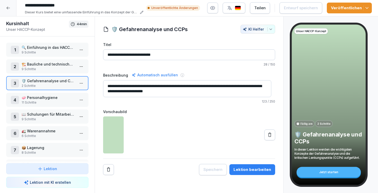
click at [50, 97] on p "🧼 Personalhygiene" at bounding box center [48, 97] width 53 height 5
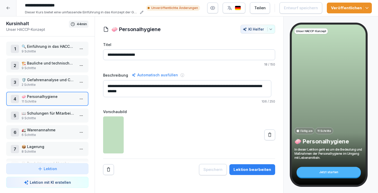
scroll to position [8, 0]
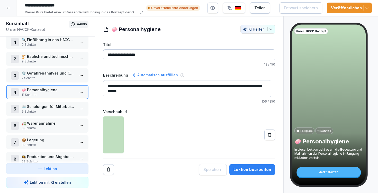
click at [56, 121] on p "🚛 Warenannahme" at bounding box center [48, 123] width 53 height 5
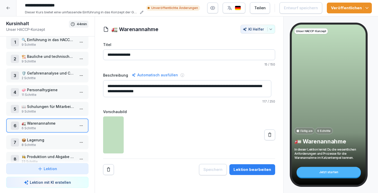
click at [244, 167] on div "Lektion bearbeiten" at bounding box center [252, 170] width 38 height 6
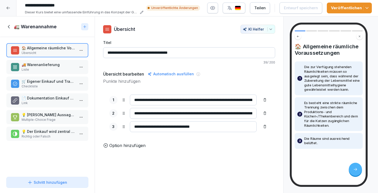
click at [20, 24] on h1 "🚛 Warenannahme" at bounding box center [35, 27] width 43 height 6
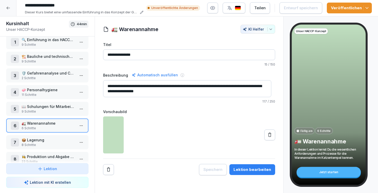
click at [61, 137] on p "📦 Lagerung" at bounding box center [48, 139] width 53 height 5
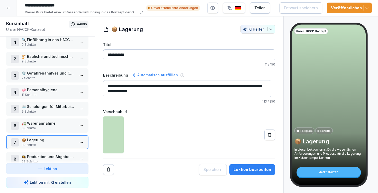
click at [254, 167] on div "Lektion bearbeiten" at bounding box center [252, 170] width 38 height 6
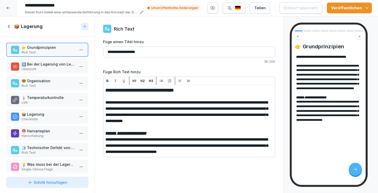
click at [17, 23] on h1 "📦 Lagerung" at bounding box center [28, 26] width 29 height 6
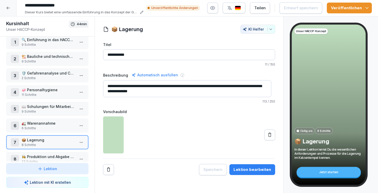
click at [35, 55] on p "🏗️ Bauliche und technische Voraussetzungen" at bounding box center [48, 56] width 53 height 5
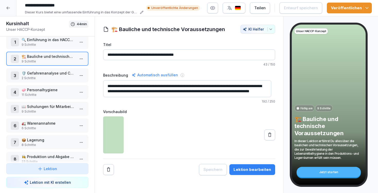
click at [251, 164] on button "Lektion bearbeiten" at bounding box center [252, 169] width 46 height 11
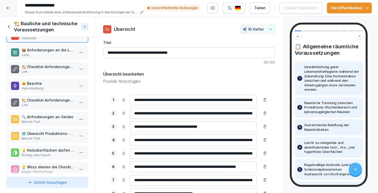
scroll to position [26, 0]
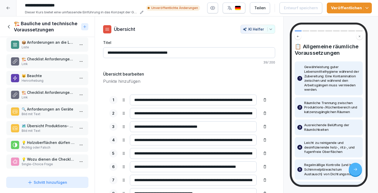
click at [21, 23] on h1 "🏗️ Bauliche und technische Voraussetzungen" at bounding box center [46, 27] width 65 height 12
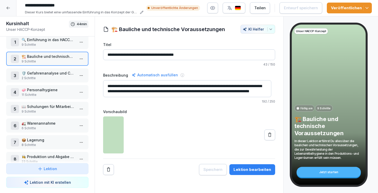
click at [40, 93] on p "11 Schritte" at bounding box center [48, 94] width 53 height 5
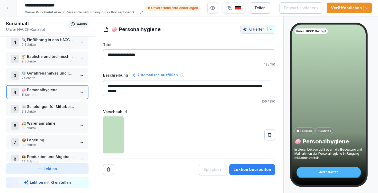
click at [261, 170] on button "Lektion bearbeiten" at bounding box center [252, 169] width 46 height 11
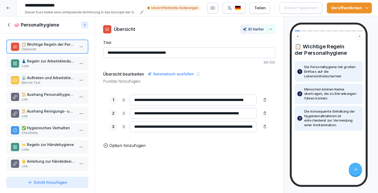
scroll to position [60, 0]
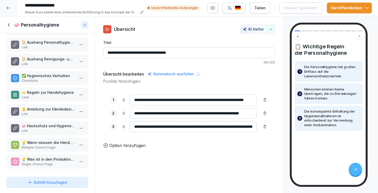
click at [14, 23] on h1 "🧼 Personalhygiene" at bounding box center [36, 25] width 45 height 6
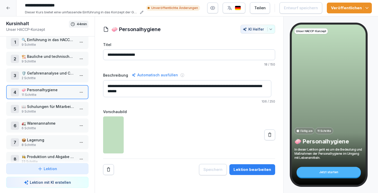
click at [10, 2] on div at bounding box center [8, 8] width 16 height 16
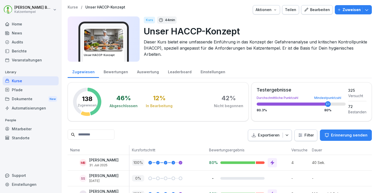
click at [74, 8] on p "Kurse" at bounding box center [73, 7] width 10 height 4
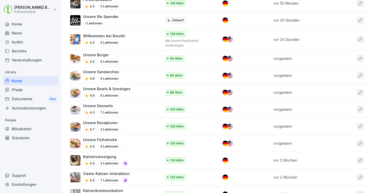
scroll to position [141, 0]
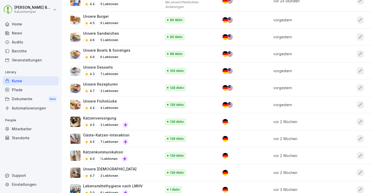
click at [122, 132] on p "Gäste-Katzen-Interaktion" at bounding box center [106, 134] width 47 height 5
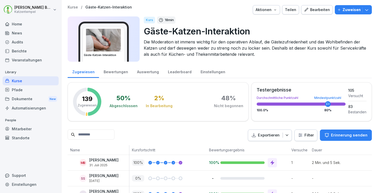
click at [321, 8] on div "Bearbeiten" at bounding box center [317, 10] width 26 height 6
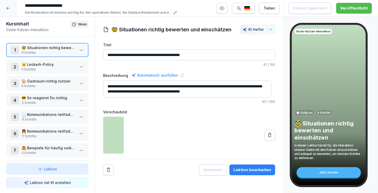
click at [259, 169] on div "Lektion bearbeiten" at bounding box center [252, 170] width 38 height 6
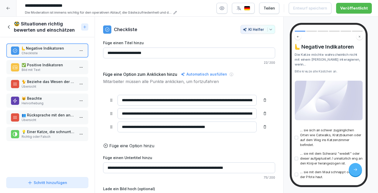
click at [9, 28] on icon at bounding box center [9, 27] width 6 height 6
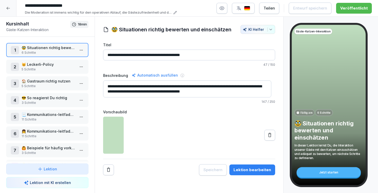
click at [38, 61] on div "2 😽 Leckerli-Policy 5 Schritte" at bounding box center [47, 67] width 82 height 14
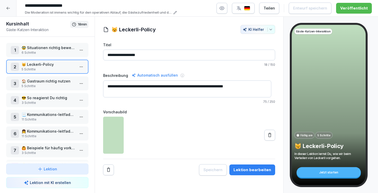
click at [249, 169] on div "Lektion bearbeiten" at bounding box center [252, 170] width 38 height 6
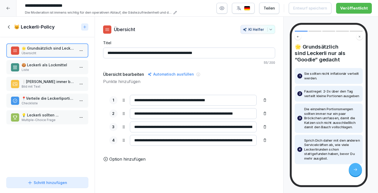
click at [13, 27] on div "😽 Leckerli-Policy" at bounding box center [42, 27] width 73 height 6
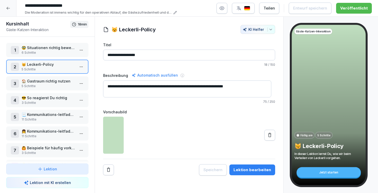
click at [49, 79] on p "🏠 Gastraum richtig nutzen" at bounding box center [48, 80] width 53 height 5
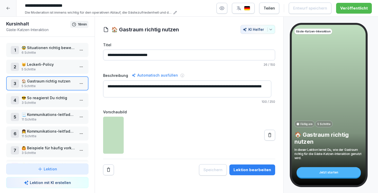
click at [260, 168] on div "Lektion bearbeiten" at bounding box center [252, 170] width 38 height 6
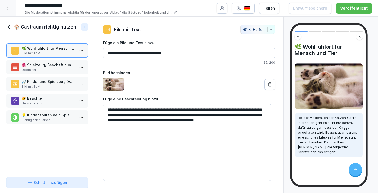
click at [14, 26] on h1 "🏠 Gastraum richtig nutzen" at bounding box center [45, 27] width 62 height 6
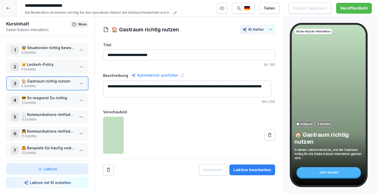
click at [36, 100] on p "😎 So reagierst Du richtig" at bounding box center [48, 97] width 53 height 5
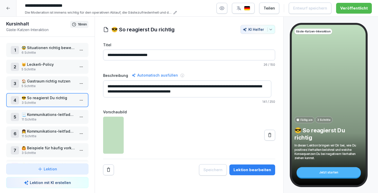
click at [243, 171] on div "Lektion bearbeiten" at bounding box center [252, 170] width 38 height 6
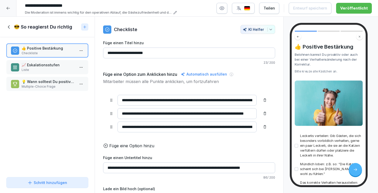
click at [12, 26] on icon at bounding box center [9, 27] width 6 height 6
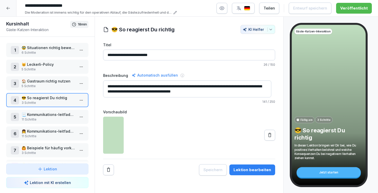
drag, startPoint x: 35, startPoint y: 114, endPoint x: 53, endPoint y: 117, distance: 18.5
click at [35, 114] on p "📃 Kommunikations-leitfaden für Erwachsene" at bounding box center [48, 114] width 53 height 5
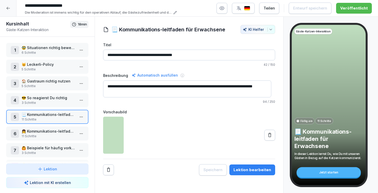
click at [248, 173] on button "Lektion bearbeiten" at bounding box center [252, 169] width 46 height 11
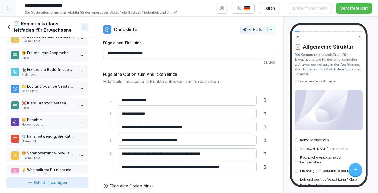
scroll to position [60, 0]
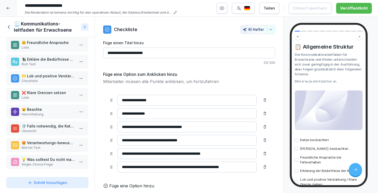
click at [22, 27] on h1 "📃 Kommunikations-leitfaden für Erwachsene" at bounding box center [46, 27] width 65 height 12
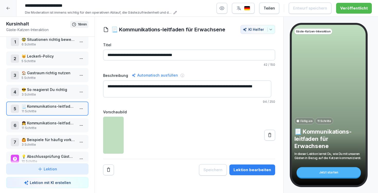
scroll to position [21, 0]
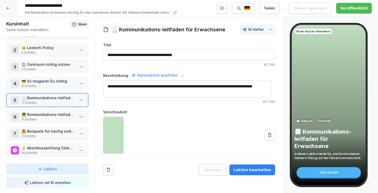
click at [44, 112] on p "👧 Kommunikations-leitfaden für Kinder" at bounding box center [48, 114] width 53 height 5
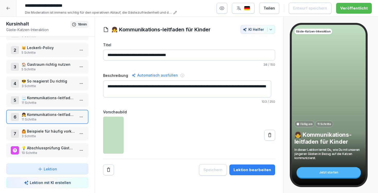
click at [260, 171] on div "Lektion bearbeiten" at bounding box center [252, 170] width 38 height 6
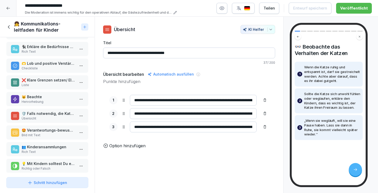
scroll to position [60, 0]
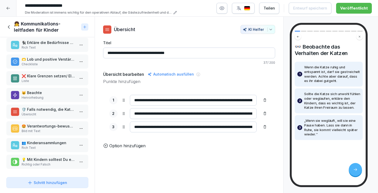
click at [26, 30] on h1 "👧 Kommunikations-leitfaden für Kinder" at bounding box center [46, 27] width 65 height 12
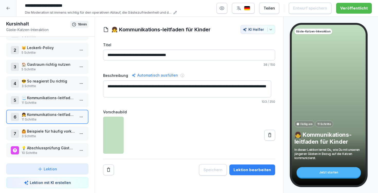
click at [35, 129] on p "🙆 Beispiele für häufig vorkommende Situationen" at bounding box center [48, 130] width 53 height 5
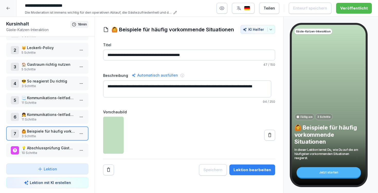
click at [254, 179] on div "**********" at bounding box center [189, 105] width 189 height 177
click at [254, 176] on div "**********" at bounding box center [189, 105] width 189 height 177
click at [258, 173] on button "Lektion bearbeiten" at bounding box center [252, 169] width 46 height 11
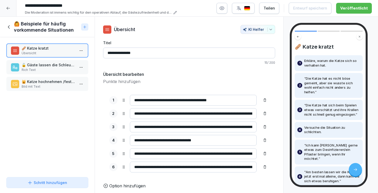
click at [37, 30] on h1 "🙆 Beispiele für häufig vorkommende Situationen" at bounding box center [46, 27] width 65 height 12
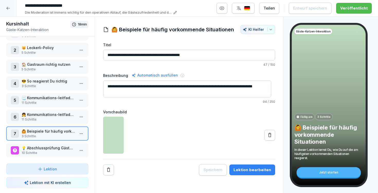
click at [10, 8] on icon at bounding box center [8, 8] width 4 height 4
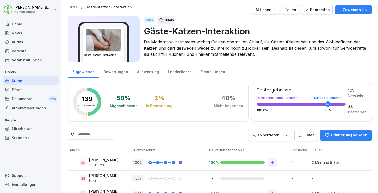
click at [71, 6] on p "Kurse" at bounding box center [73, 7] width 10 height 4
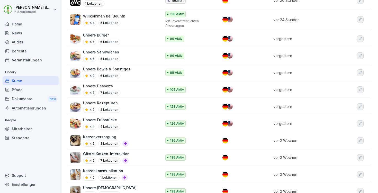
scroll to position [124, 0]
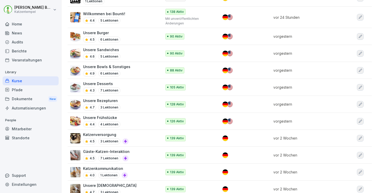
click at [137, 137] on div "Katzenversorgung 4.5 3 Lektionen" at bounding box center [113, 138] width 86 height 13
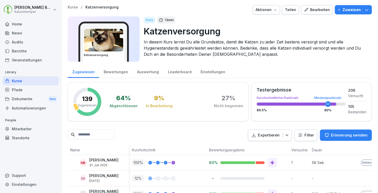
click at [327, 8] on button "Bearbeiten" at bounding box center [317, 9] width 32 height 9
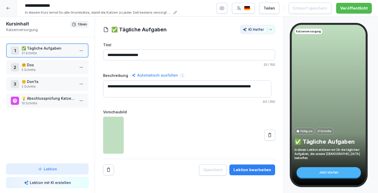
click at [25, 66] on p "🤗 Dos" at bounding box center [48, 64] width 53 height 5
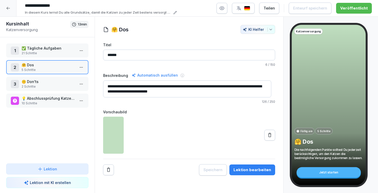
click at [241, 174] on button "Lektion bearbeiten" at bounding box center [252, 169] width 46 height 11
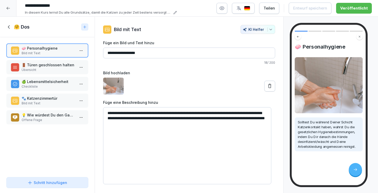
click at [13, 25] on div "🤗 Dos" at bounding box center [42, 27] width 73 height 6
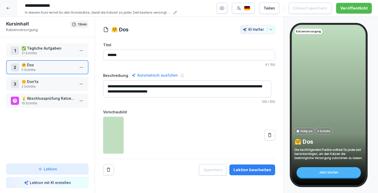
click at [30, 80] on p "🤫 Don'ts" at bounding box center [48, 81] width 53 height 5
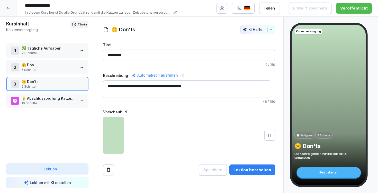
click at [255, 171] on div "Lektion bearbeiten" at bounding box center [252, 170] width 38 height 6
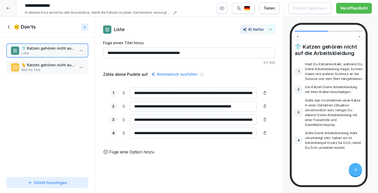
click at [154, 106] on input "**********" at bounding box center [193, 106] width 127 height 11
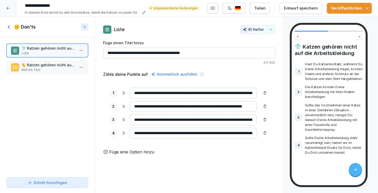
drag, startPoint x: 237, startPoint y: 104, endPoint x: 251, endPoint y: 108, distance: 14.3
click at [251, 108] on div "**********" at bounding box center [189, 106] width 160 height 11
type input "**********"
click at [367, 4] on button "Veröffentlichen" at bounding box center [349, 8] width 45 height 11
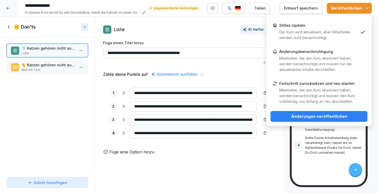
click at [341, 114] on button "Änderungen veröffentlichen" at bounding box center [318, 116] width 97 height 11
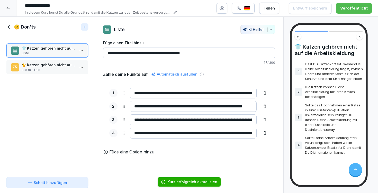
click at [12, 26] on div "🤫 Don'ts" at bounding box center [42, 27] width 73 height 6
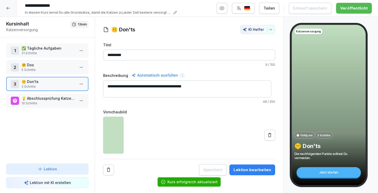
click at [12, 9] on div at bounding box center [8, 8] width 16 height 16
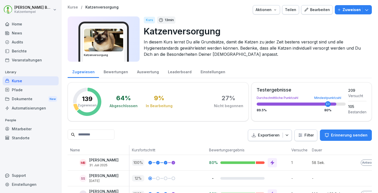
click at [73, 7] on p "Kurse" at bounding box center [73, 7] width 10 height 4
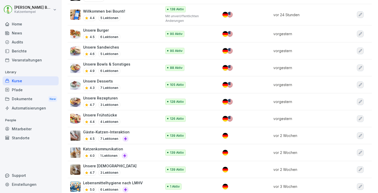
scroll to position [204, 0]
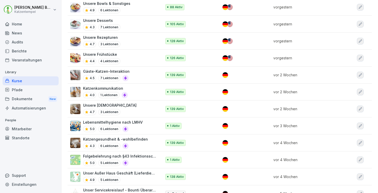
click at [155, 107] on td "Unsere Tempelkatzen 4.7 3 Lektionen" at bounding box center [115, 108] width 95 height 17
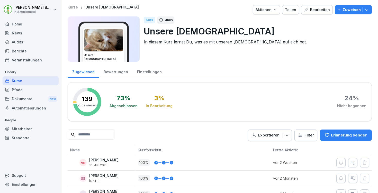
click at [323, 10] on div "Bearbeiten" at bounding box center [317, 10] width 26 height 6
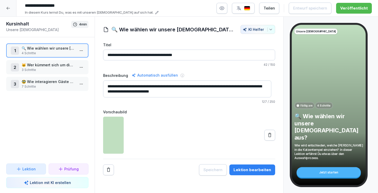
click at [251, 167] on div "Lektion bearbeiten" at bounding box center [252, 170] width 38 height 6
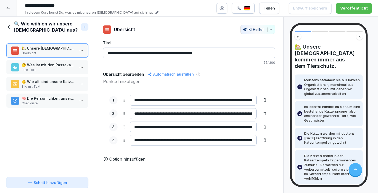
click at [19, 17] on div "🔍 Wie wählen wir unsere [DEMOGRAPHIC_DATA] aus?" at bounding box center [47, 27] width 95 height 21
click at [19, 31] on h1 "🔍 Wie wählen wir unsere [DEMOGRAPHIC_DATA] aus?" at bounding box center [46, 27] width 65 height 12
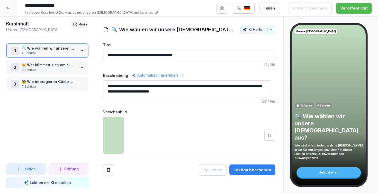
click at [24, 82] on p "🥸 Wie interagieren Gäste mit unseren [DEMOGRAPHIC_DATA]?" at bounding box center [48, 81] width 53 height 5
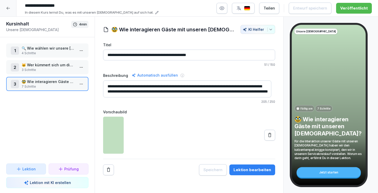
click at [247, 171] on div "Lektion bearbeiten" at bounding box center [252, 170] width 38 height 6
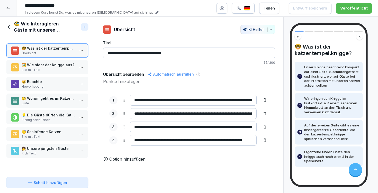
click at [54, 105] on p "Liste" at bounding box center [48, 103] width 53 height 5
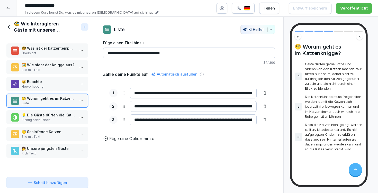
drag, startPoint x: 214, startPoint y: 91, endPoint x: 252, endPoint y: 94, distance: 38.6
click at [252, 94] on div "**********" at bounding box center [189, 93] width 160 height 11
click at [216, 93] on input "**********" at bounding box center [193, 93] width 127 height 11
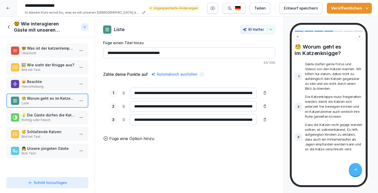
type input "**********"
click at [370, 10] on button "Veröffentlichen" at bounding box center [349, 8] width 45 height 11
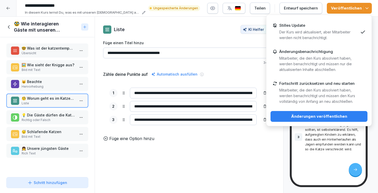
click at [335, 116] on div "Änderungen veröffentlichen" at bounding box center [318, 117] width 89 height 6
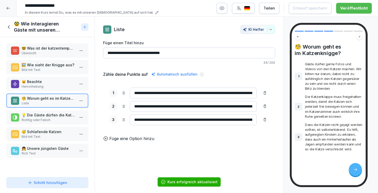
click at [9, 29] on icon at bounding box center [9, 27] width 6 height 6
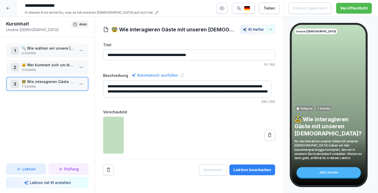
click at [7, 8] on icon at bounding box center [7, 8] width 3 height 3
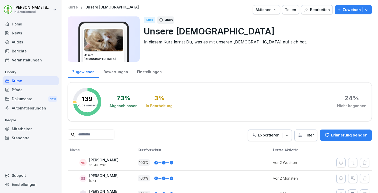
click at [75, 9] on div "Kurse / Unsere Tempelkatzen Aktionen Teilen Bearbeiten Zuweisen" at bounding box center [220, 9] width 304 height 9
click at [75, 8] on p "Kurse" at bounding box center [73, 7] width 10 height 4
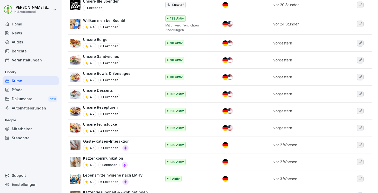
scroll to position [190, 0]
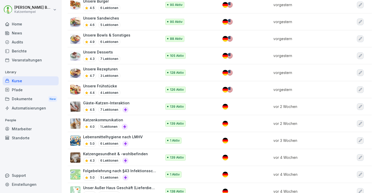
click at [146, 158] on div "Katzengesundheit & -wohlbefinden 4.3 6 Lektionen" at bounding box center [113, 157] width 86 height 13
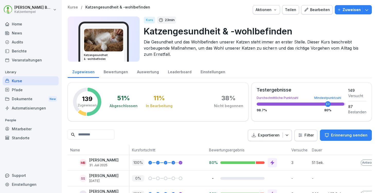
click at [320, 13] on button "Bearbeiten" at bounding box center [317, 9] width 32 height 9
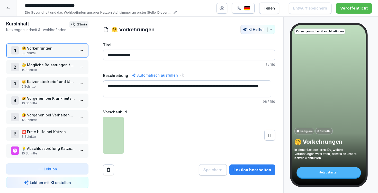
click at [56, 121] on p "12 Schritte" at bounding box center [48, 120] width 53 height 5
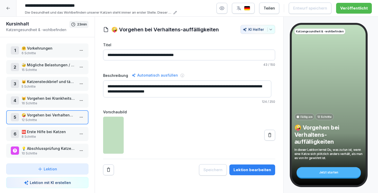
click at [48, 101] on p "16 Schritte" at bounding box center [48, 103] width 53 height 5
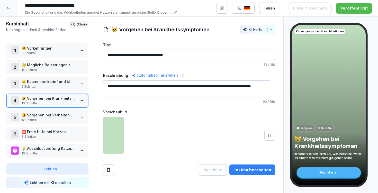
click at [243, 169] on div "Lektion bearbeiten" at bounding box center [252, 170] width 38 height 6
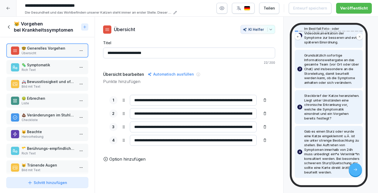
scroll to position [64, 0]
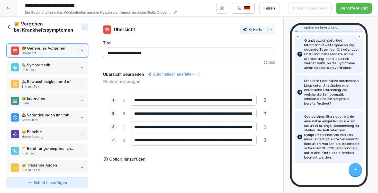
drag, startPoint x: 243, startPoint y: 137, endPoint x: 257, endPoint y: 152, distance: 20.4
click at [257, 152] on div "**********" at bounding box center [189, 120] width 172 height 63
click at [182, 140] on input "**********" at bounding box center [193, 140] width 127 height 11
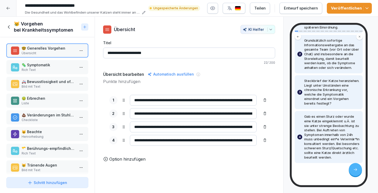
type input "**********"
click at [368, 6] on icon "button" at bounding box center [366, 8] width 5 height 5
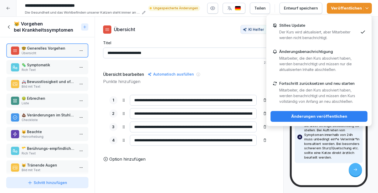
click at [346, 118] on div "Änderungen veröffentlichen" at bounding box center [318, 117] width 89 height 6
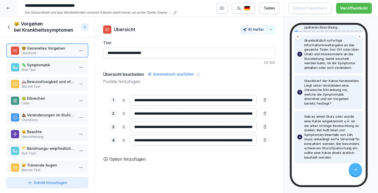
click at [11, 7] on div at bounding box center [8, 8] width 16 height 16
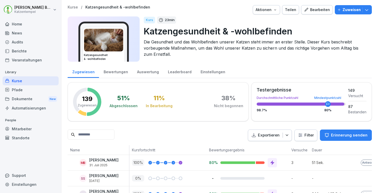
click at [73, 7] on p "Kurse" at bounding box center [73, 7] width 10 height 4
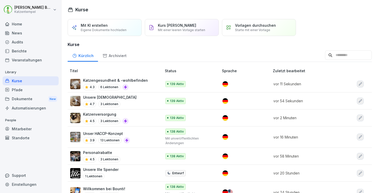
click at [129, 115] on div "Katzenversorgung 4.5 3 Lektionen" at bounding box center [113, 118] width 86 height 13
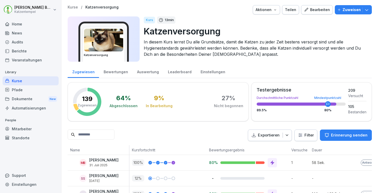
click at [320, 13] on button "Bearbeiten" at bounding box center [317, 9] width 32 height 9
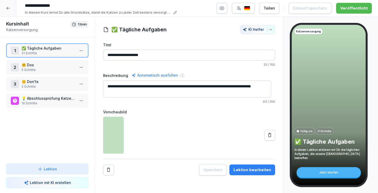
click at [49, 75] on div "1 ✅ Tägliche Aufgaben 21 Schritte 2 🤗 Dos 5 Schritte 3 🤫 Don'ts 2 Schritte 💡 Ab…" at bounding box center [47, 100] width 95 height 126
click at [52, 66] on p "🤗 Dos" at bounding box center [48, 64] width 53 height 5
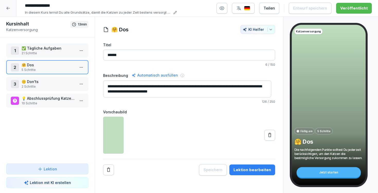
click at [249, 173] on button "Lektion bearbeiten" at bounding box center [252, 169] width 46 height 11
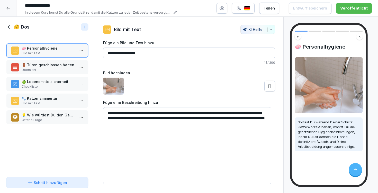
click at [12, 11] on div at bounding box center [8, 8] width 16 height 16
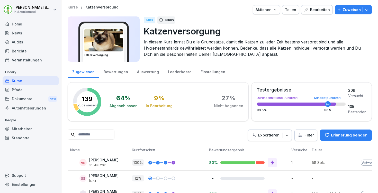
click at [74, 9] on p "Kurse" at bounding box center [73, 7] width 10 height 4
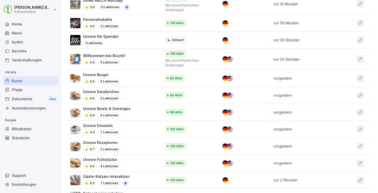
scroll to position [134, 0]
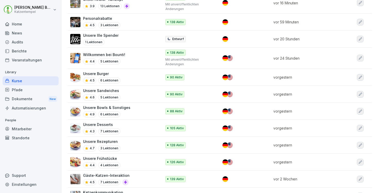
click at [132, 173] on div "Gäste-Katzen-Interaktion 4.5 7 Lektionen" at bounding box center [113, 179] width 86 height 13
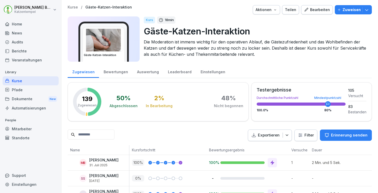
click at [317, 6] on button "Bearbeiten" at bounding box center [317, 9] width 32 height 9
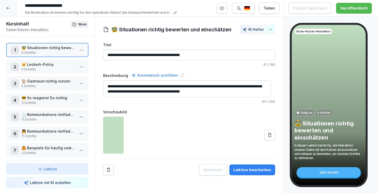
click at [41, 87] on p "5 Schritte" at bounding box center [48, 86] width 53 height 5
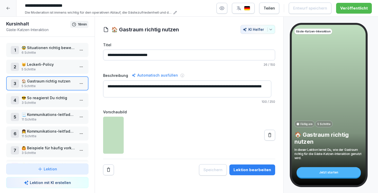
click at [256, 169] on div "Lektion bearbeiten" at bounding box center [252, 170] width 38 height 6
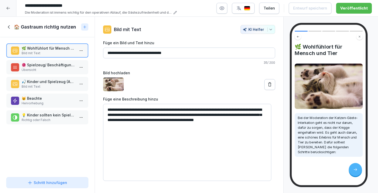
click at [45, 88] on p "Bild mit Text" at bounding box center [48, 86] width 53 height 5
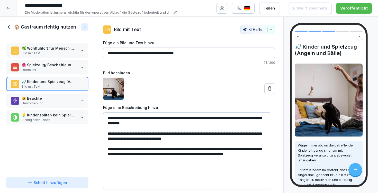
click at [141, 118] on textarea "**********" at bounding box center [187, 150] width 168 height 77
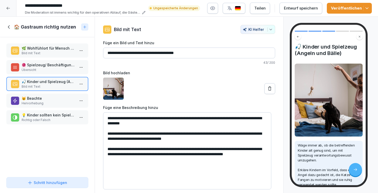
type textarea "**********"
click at [367, 6] on icon "button" at bounding box center [366, 8] width 5 height 5
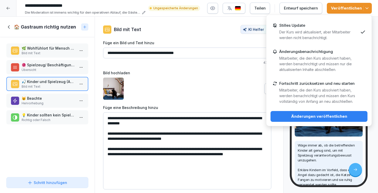
click at [339, 115] on div "Änderungen veröffentlichen" at bounding box center [318, 117] width 89 height 6
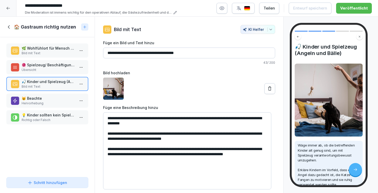
click at [8, 9] on icon at bounding box center [8, 8] width 4 height 4
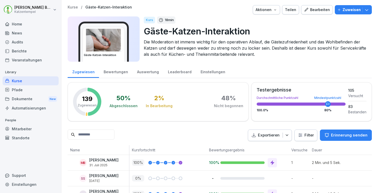
click at [73, 7] on p "Kurse" at bounding box center [73, 7] width 10 height 4
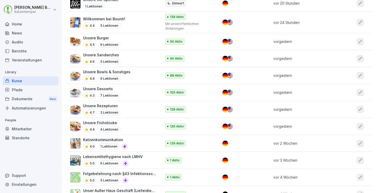
scroll to position [220, 0]
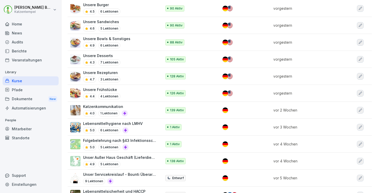
click at [129, 108] on div "Katzenkommunikation 4.0 1 Lektionen" at bounding box center [113, 110] width 86 height 13
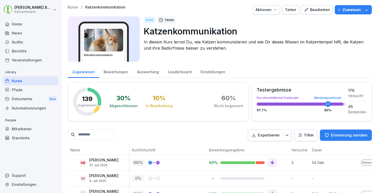
click at [318, 7] on div "Bearbeiten" at bounding box center [317, 10] width 26 height 6
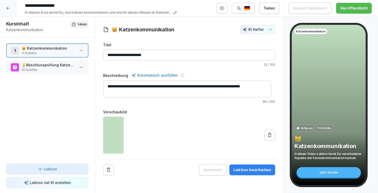
click at [40, 71] on p "10 Schritte" at bounding box center [48, 70] width 53 height 5
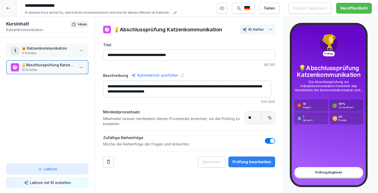
click at [252, 160] on div "Prüfung bearbeiten" at bounding box center [251, 162] width 39 height 6
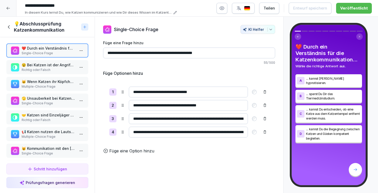
click at [33, 68] on p "Richtig oder Falsch" at bounding box center [48, 70] width 53 height 5
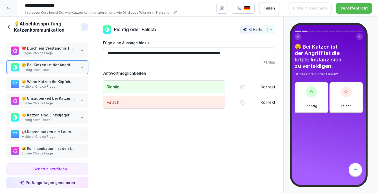
click at [162, 52] on input "**********" at bounding box center [189, 53] width 172 height 11
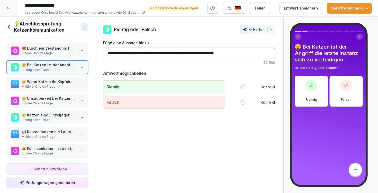
click at [191, 53] on input "**********" at bounding box center [189, 53] width 172 height 11
type input "**********"
click at [368, 11] on icon "button" at bounding box center [366, 8] width 5 height 5
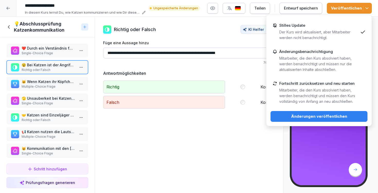
click at [343, 120] on button "Änderungen veröffentlichen" at bounding box center [318, 116] width 97 height 11
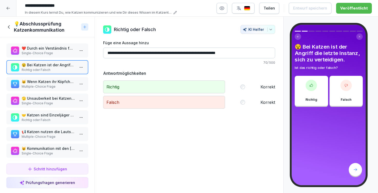
click at [8, 10] on icon at bounding box center [8, 8] width 4 height 4
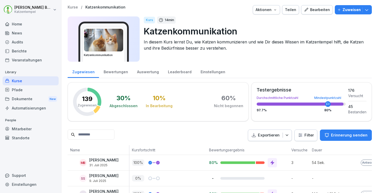
click at [71, 7] on p "Kurse" at bounding box center [73, 7] width 10 height 4
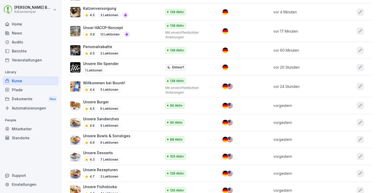
scroll to position [201, 0]
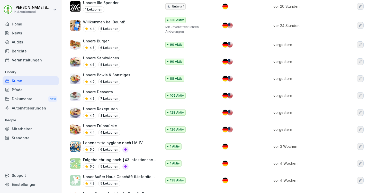
click at [154, 176] on p "Unser Außer Haus Geschäft (Lieferdienste)" at bounding box center [119, 176] width 73 height 5
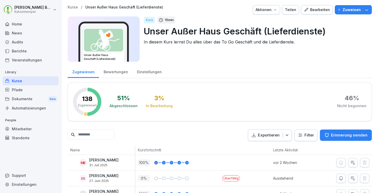
click at [313, 9] on div "Bearbeiten" at bounding box center [317, 10] width 26 height 6
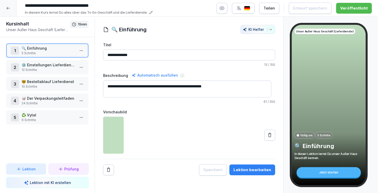
click at [50, 120] on p "6 Schritte" at bounding box center [48, 120] width 53 height 5
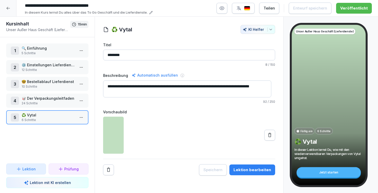
click at [246, 168] on div "Lektion bearbeiten" at bounding box center [252, 170] width 38 height 6
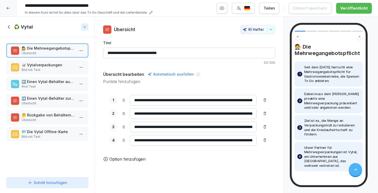
click at [36, 134] on p "🪪 Die Vytal Offline-Karte" at bounding box center [48, 131] width 53 height 5
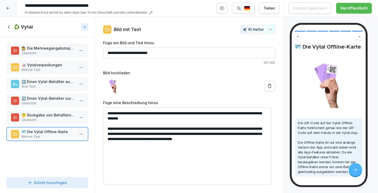
click at [217, 134] on textarea "**********" at bounding box center [187, 145] width 168 height 77
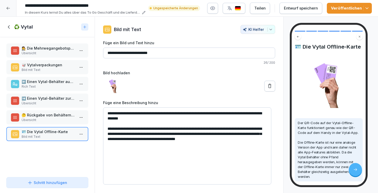
type textarea "**********"
click at [370, 7] on button "Veröffentlichen" at bounding box center [349, 8] width 45 height 11
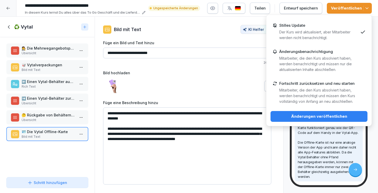
click at [353, 114] on div "Änderungen veröffentlichen" at bounding box center [318, 117] width 89 height 6
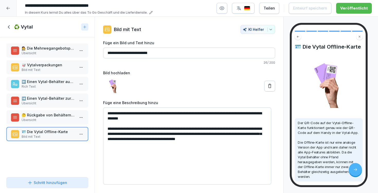
click at [10, 25] on icon at bounding box center [9, 27] width 6 height 6
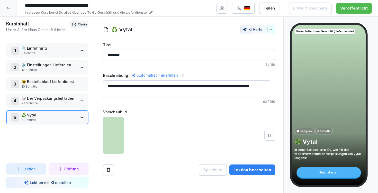
click at [10, 2] on div at bounding box center [8, 8] width 16 height 16
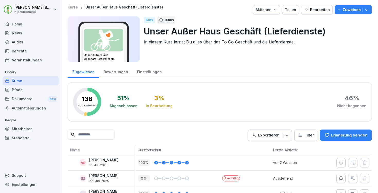
click at [71, 8] on p "Kurse" at bounding box center [73, 7] width 10 height 4
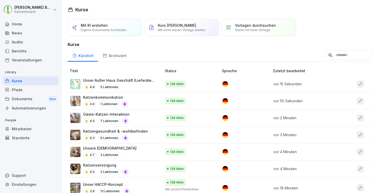
click at [325, 55] on input at bounding box center [348, 55] width 47 height 10
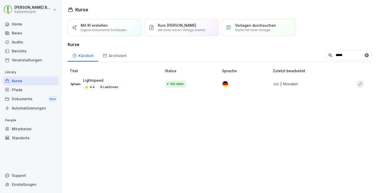
type input "*****"
click at [124, 81] on div "Lightspeed 4.4 8 Lektionen" at bounding box center [113, 84] width 86 height 13
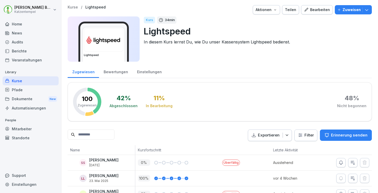
click at [313, 14] on div "Kurse / Lightspeed Aktionen Teilen Bearbeiten Zuweisen Lightspeed Kurs 34 min L…" at bounding box center [220, 35] width 304 height 60
click at [313, 13] on button "Bearbeiten" at bounding box center [317, 9] width 32 height 9
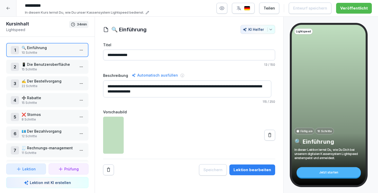
click at [62, 66] on p "📱 Die Benutzeroberfläche" at bounding box center [48, 64] width 53 height 5
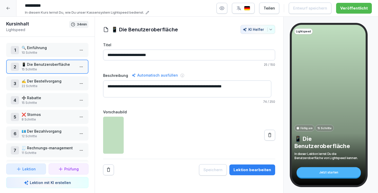
click at [258, 168] on div "Lektion bearbeiten" at bounding box center [252, 170] width 38 height 6
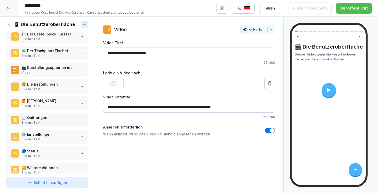
scroll to position [86, 0]
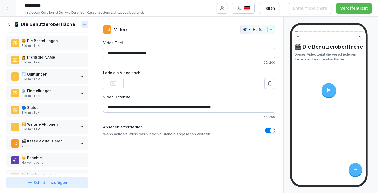
click at [52, 148] on p "Video" at bounding box center [48, 146] width 53 height 5
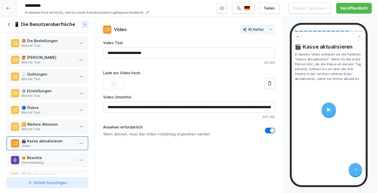
click at [328, 110] on icon at bounding box center [328, 110] width 3 height 4
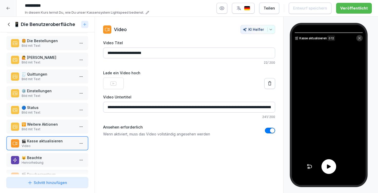
click at [328, 166] on icon at bounding box center [328, 166] width 4 height 4
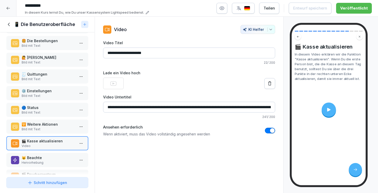
scroll to position [126, 0]
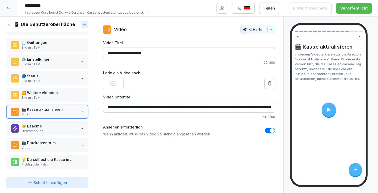
click at [18, 25] on h1 "📱 Die Benutzeroberfläche" at bounding box center [44, 24] width 61 height 6
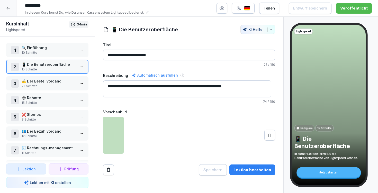
click at [43, 82] on p "✍️ Der Bestellvorgang" at bounding box center [48, 80] width 53 height 5
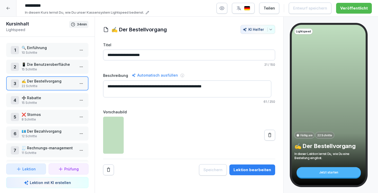
click at [251, 170] on div "Lektion bearbeiten" at bounding box center [252, 170] width 38 height 6
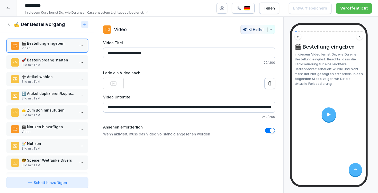
click at [44, 117] on p "Bild mit Text" at bounding box center [48, 115] width 53 height 5
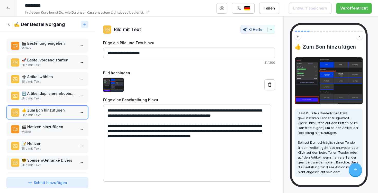
click at [33, 146] on p "📝 Notizen" at bounding box center [48, 143] width 53 height 5
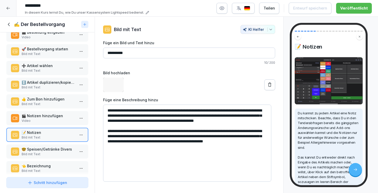
scroll to position [22, 0]
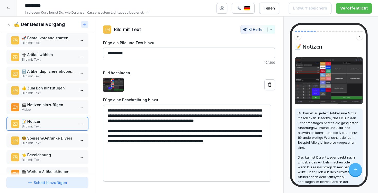
click at [44, 145] on p "Bild mit Text" at bounding box center [48, 143] width 53 height 5
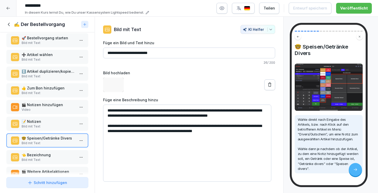
click at [46, 157] on p "👈 Bezeichnung" at bounding box center [48, 154] width 53 height 5
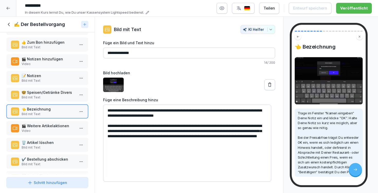
scroll to position [69, 0]
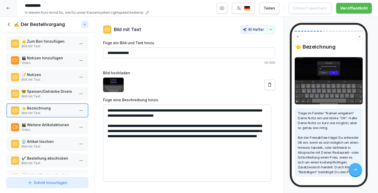
click at [52, 161] on p "✔️ Bestellung abschicken" at bounding box center [48, 157] width 53 height 5
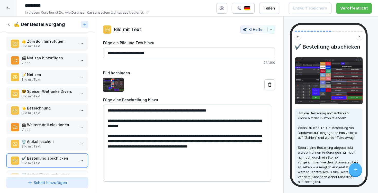
drag, startPoint x: 225, startPoint y: 136, endPoint x: 241, endPoint y: 134, distance: 16.2
click at [241, 134] on textarea "**********" at bounding box center [187, 143] width 168 height 77
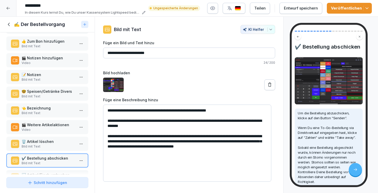
type textarea "**********"
click at [370, 12] on button "Veröffentlichen" at bounding box center [349, 8] width 45 height 11
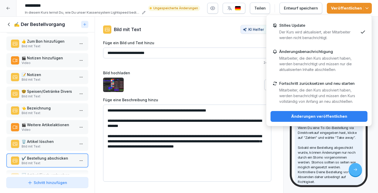
click at [350, 116] on div "Änderungen veröffentlichen" at bounding box center [318, 117] width 89 height 6
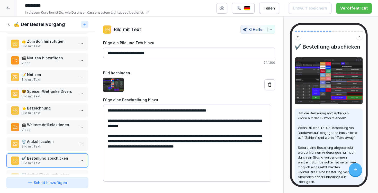
click at [9, 26] on icon at bounding box center [9, 25] width 6 height 6
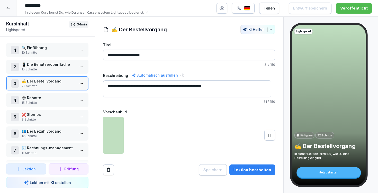
click at [52, 102] on p "15 Schritte" at bounding box center [48, 102] width 53 height 5
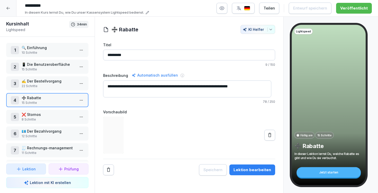
click at [259, 174] on button "Lektion bearbeiten" at bounding box center [252, 169] width 46 height 11
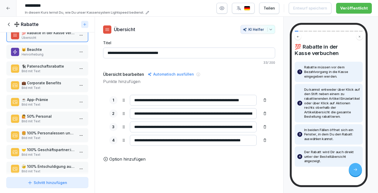
scroll to position [41, 0]
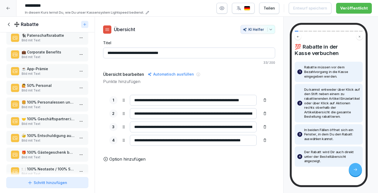
click at [53, 143] on p "Bild mit Text" at bounding box center [48, 140] width 53 height 5
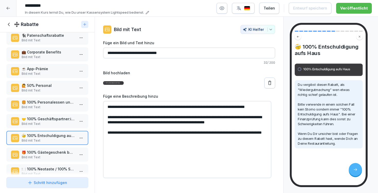
click at [155, 107] on textarea "**********" at bounding box center [187, 139] width 168 height 77
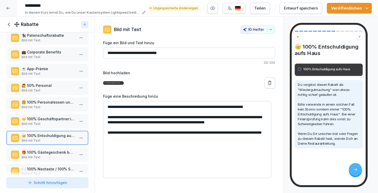
click at [201, 106] on textarea "**********" at bounding box center [187, 139] width 168 height 77
click at [209, 106] on textarea "**********" at bounding box center [187, 139] width 168 height 77
type textarea "**********"
click at [367, 10] on icon "button" at bounding box center [366, 8] width 5 height 5
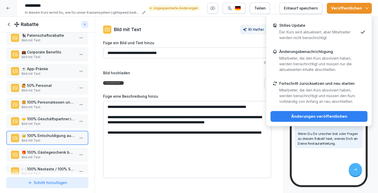
click at [321, 116] on div "Änderungen veröffentlichen" at bounding box center [318, 117] width 89 height 6
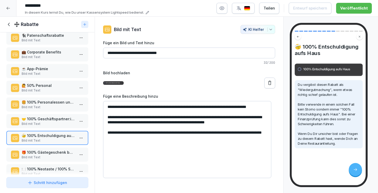
click at [5, 3] on div at bounding box center [8, 8] width 16 height 16
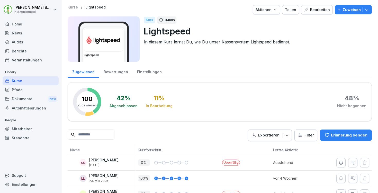
click at [73, 7] on p "Kurse" at bounding box center [73, 7] width 10 height 4
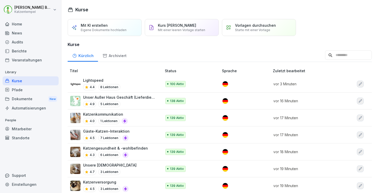
scroll to position [251, 0]
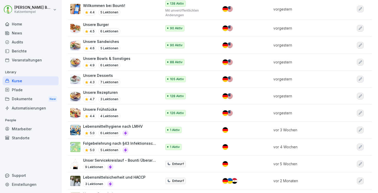
click at [120, 74] on div "Unsere Desserts 4.3 7 Lektionen" at bounding box center [113, 79] width 86 height 13
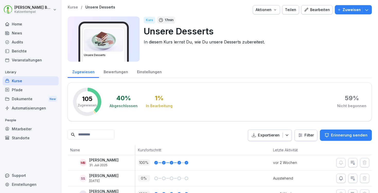
click at [304, 11] on icon "button" at bounding box center [306, 10] width 4 height 4
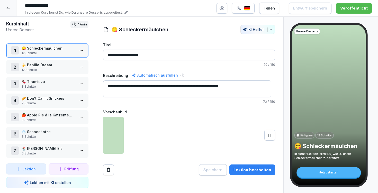
scroll to position [4, 0]
click at [39, 128] on p "❄️ Schneekatze" at bounding box center [48, 130] width 53 height 5
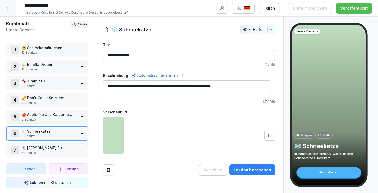
click at [238, 171] on div "Lektion bearbeiten" at bounding box center [252, 170] width 38 height 6
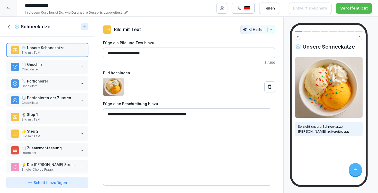
click at [32, 122] on p "Bild mit Text" at bounding box center [48, 119] width 53 height 5
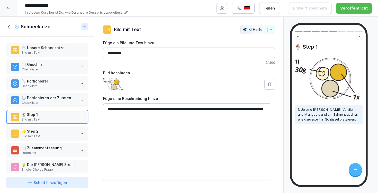
click at [32, 129] on div "✨ Step 2 Bild mit Text" at bounding box center [47, 133] width 82 height 14
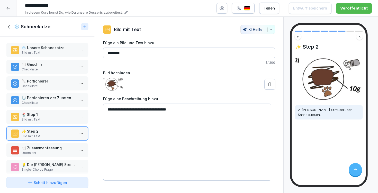
click at [267, 84] on icon at bounding box center [269, 84] width 5 height 5
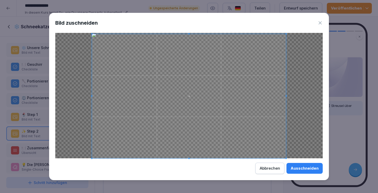
click at [188, 34] on span at bounding box center [188, 33] width 1 height 1
click at [315, 168] on div "Ausschneiden" at bounding box center [304, 168] width 28 height 6
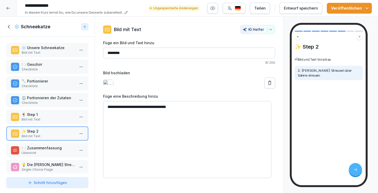
click at [368, 7] on icon "button" at bounding box center [366, 8] width 5 height 5
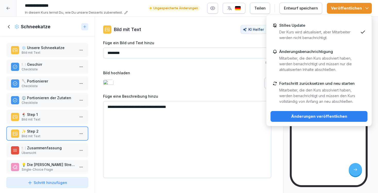
click at [342, 117] on div "Änderungen veröffentlichen" at bounding box center [318, 117] width 89 height 6
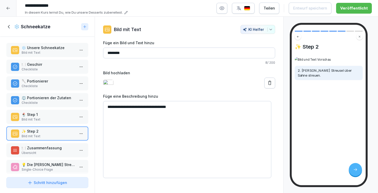
click at [11, 25] on icon at bounding box center [9, 27] width 6 height 6
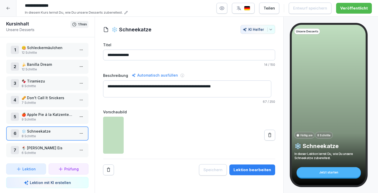
click at [8, 8] on icon at bounding box center [8, 8] width 4 height 4
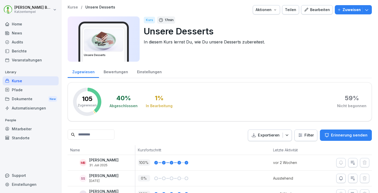
click at [75, 8] on p "Kurse" at bounding box center [73, 7] width 10 height 4
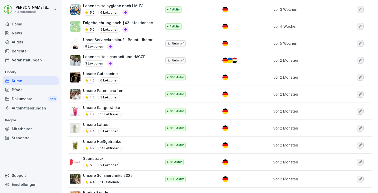
scroll to position [411, 0]
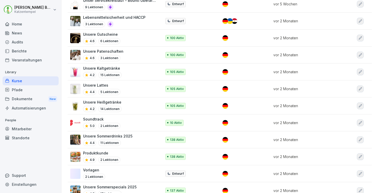
click at [134, 184] on p "Unsere Sommerspecials 2025" at bounding box center [109, 186] width 53 height 5
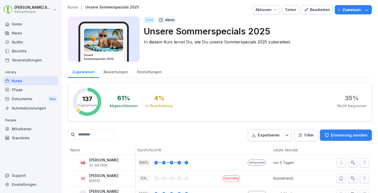
click at [318, 10] on div "Bearbeiten" at bounding box center [317, 10] width 26 height 6
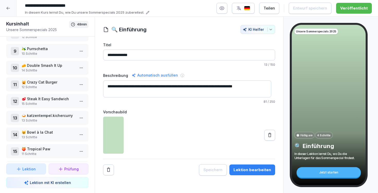
scroll to position [162, 0]
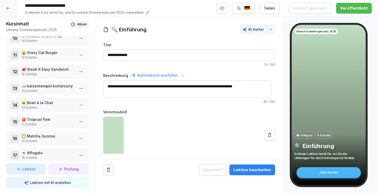
drag, startPoint x: 47, startPoint y: 138, endPoint x: 56, endPoint y: 138, distance: 8.8
click at [47, 138] on p "🌅 Matcha Sunrise" at bounding box center [48, 135] width 53 height 5
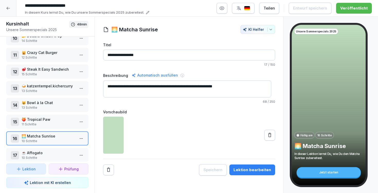
click at [245, 174] on button "Lektion bearbeiten" at bounding box center [252, 169] width 46 height 11
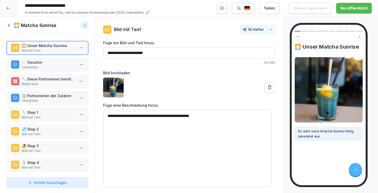
click at [47, 129] on p "💦 Step 2" at bounding box center [48, 128] width 53 height 5
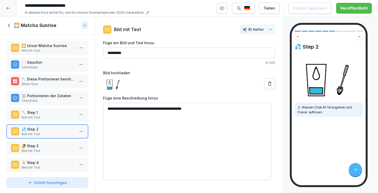
click at [47, 115] on p "🥄 Step 1" at bounding box center [48, 112] width 53 height 5
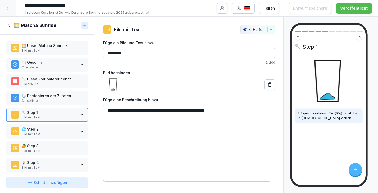
click at [48, 128] on div "💦 Step 2 Bild mit Text" at bounding box center [47, 131] width 82 height 14
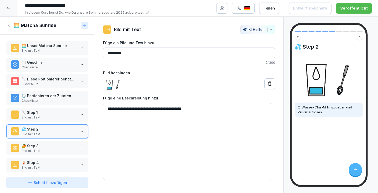
click at [164, 109] on textarea "**********" at bounding box center [187, 141] width 168 height 77
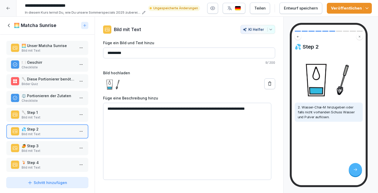
drag, startPoint x: 164, startPoint y: 108, endPoint x: 241, endPoint y: 107, distance: 76.6
click at [241, 107] on textarea "**********" at bounding box center [187, 141] width 168 height 77
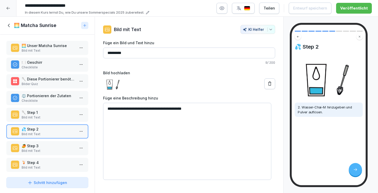
click at [219, 109] on textarea "**********" at bounding box center [187, 141] width 168 height 77
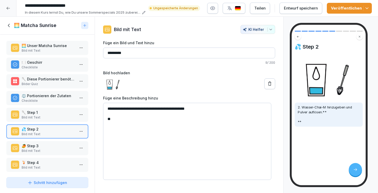
paste textarea "**********"
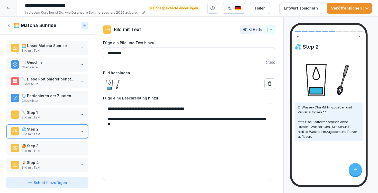
click at [112, 117] on textarea "**********" at bounding box center [187, 141] width 168 height 77
click at [113, 118] on textarea "**********" at bounding box center [187, 141] width 168 height 77
type textarea "**********"
click at [371, 8] on button "Veröffentlichen" at bounding box center [349, 8] width 45 height 11
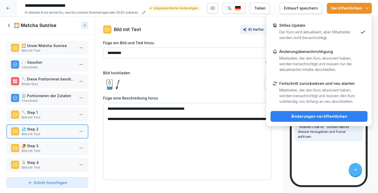
click at [341, 115] on div "Änderungen veröffentlichen" at bounding box center [318, 117] width 89 height 6
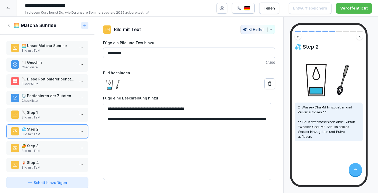
click at [8, 13] on div at bounding box center [8, 8] width 16 height 16
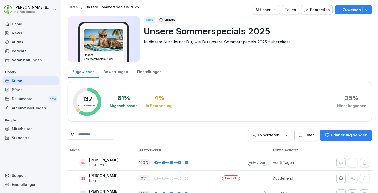
click at [70, 6] on p "Kurse" at bounding box center [73, 7] width 10 height 4
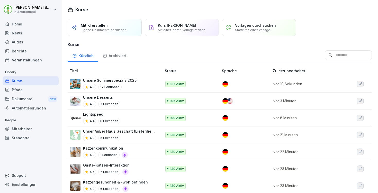
click at [325, 56] on input at bounding box center [348, 55] width 47 height 10
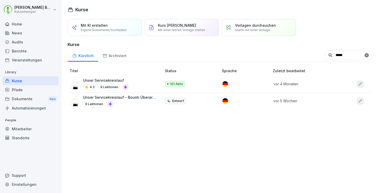
type input "*****"
click at [148, 84] on div "Unser Servicekreislauf 4.3 9 Lektionen" at bounding box center [113, 84] width 86 height 13
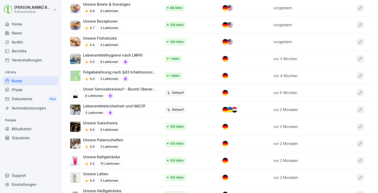
scroll to position [330, 0]
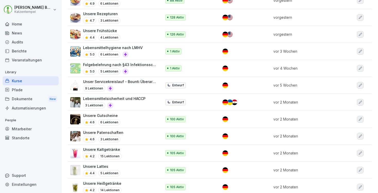
click at [127, 170] on div "Unsere Lattes 4.4 5 Lektionen" at bounding box center [113, 170] width 86 height 13
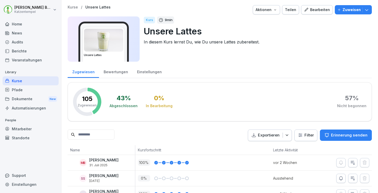
click at [317, 13] on button "Bearbeiten" at bounding box center [317, 9] width 32 height 9
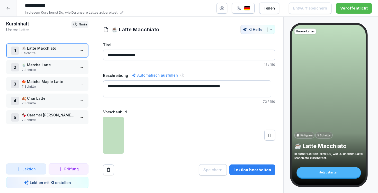
click at [41, 100] on p "🍂 Chai Latte" at bounding box center [48, 98] width 53 height 5
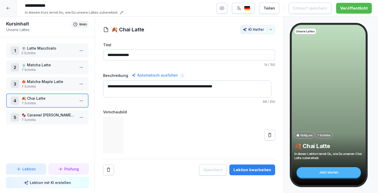
click at [253, 169] on div "Lektion bearbeiten" at bounding box center [252, 170] width 38 height 6
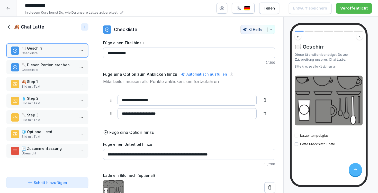
click at [52, 99] on p "💧 Step 2" at bounding box center [48, 98] width 53 height 5
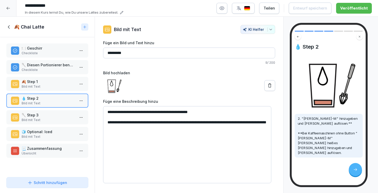
drag, startPoint x: 105, startPoint y: 122, endPoint x: 190, endPoint y: 135, distance: 86.1
click at [190, 135] on textarea "**********" at bounding box center [187, 144] width 168 height 77
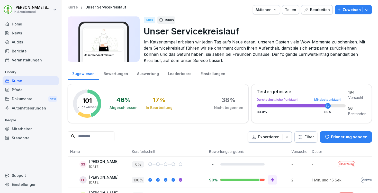
click at [317, 11] on div "Bearbeiten" at bounding box center [317, 10] width 26 height 6
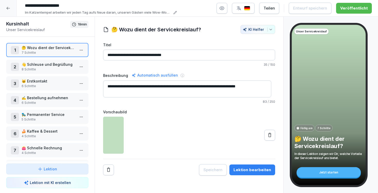
scroll to position [54, 0]
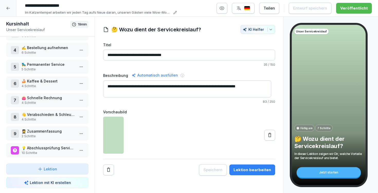
click at [39, 145] on p "💡 Abschlussprüfung Servicekreislauf" at bounding box center [48, 147] width 53 height 5
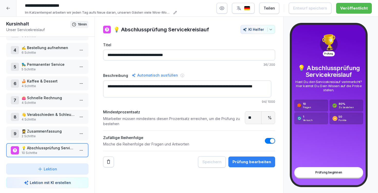
click at [250, 159] on div "Prüfung bearbeiten" at bounding box center [251, 162] width 39 height 6
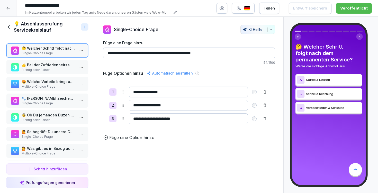
click at [60, 102] on p "Single-Choice Frage" at bounding box center [48, 103] width 53 height 5
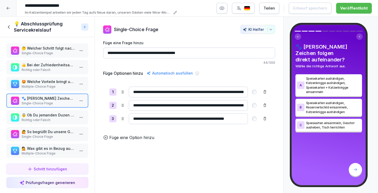
click at [146, 118] on input "**********" at bounding box center [188, 118] width 119 height 11
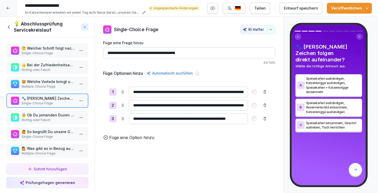
type input "**********"
click at [366, 7] on icon "button" at bounding box center [366, 8] width 5 height 5
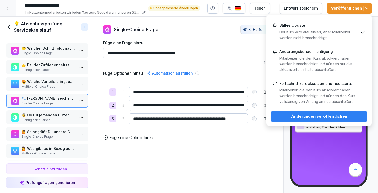
click at [347, 115] on div "Änderungen veröffentlichen" at bounding box center [318, 117] width 89 height 6
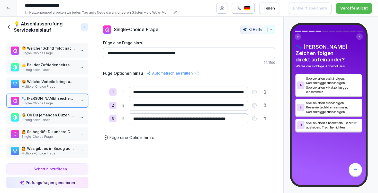
click at [10, 24] on icon at bounding box center [9, 27] width 6 height 6
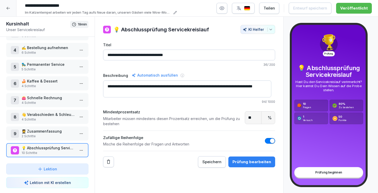
click at [10, 10] on icon at bounding box center [8, 8] width 4 height 4
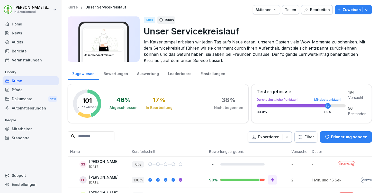
click at [73, 7] on p "Kurse" at bounding box center [73, 7] width 10 height 4
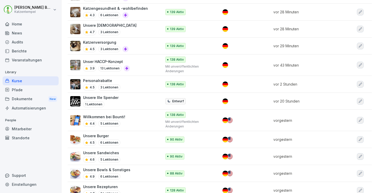
scroll to position [192, 0]
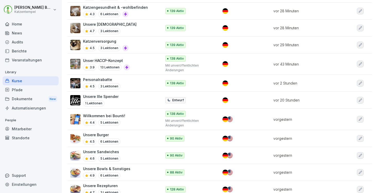
click at [142, 169] on div "Unsere Bowls & Sonstiges 4.9 6 Lektionen" at bounding box center [113, 172] width 86 height 13
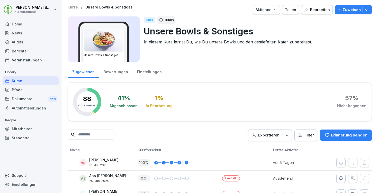
click at [316, 7] on div "Bearbeiten" at bounding box center [317, 10] width 26 height 6
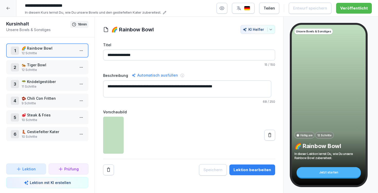
click at [39, 65] on p "🐅 Tiger Bowl" at bounding box center [48, 64] width 53 height 5
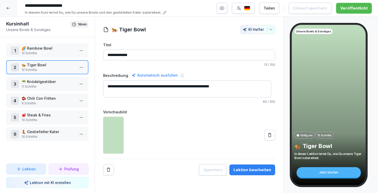
click at [243, 168] on div "Lektion bearbeiten" at bounding box center [252, 170] width 38 height 6
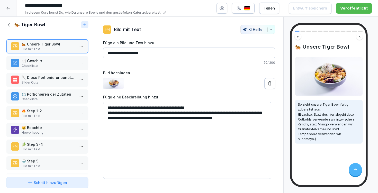
click at [41, 108] on div "🐅 Unsere Tiger Bowl Bild mit Text 🍽️ Geschirr Checkliste 🥄 Diese Portionierer b…" at bounding box center [47, 104] width 95 height 142
click at [41, 118] on p "Bild mit Text" at bounding box center [48, 116] width 53 height 5
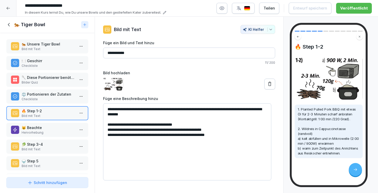
click at [41, 147] on p "🥬 Step 3-4" at bounding box center [48, 144] width 53 height 5
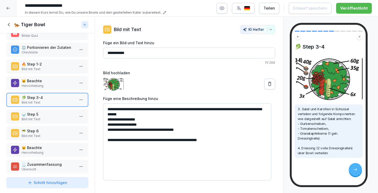
scroll to position [48, 0]
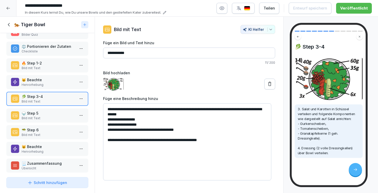
click at [40, 149] on p "😺 Beachte" at bounding box center [48, 146] width 53 height 5
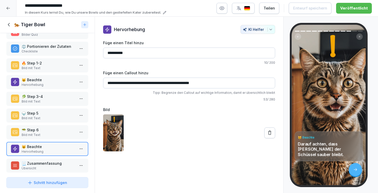
click at [43, 171] on p "Übersicht" at bounding box center [48, 168] width 53 height 5
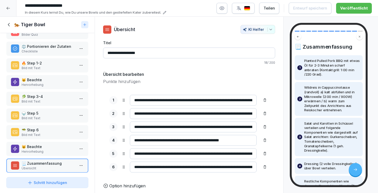
drag, startPoint x: 241, startPoint y: 152, endPoint x: 246, endPoint y: 152, distance: 5.1
click at [246, 152] on input "**********" at bounding box center [193, 153] width 127 height 11
click at [213, 154] on input "**********" at bounding box center [193, 153] width 127 height 11
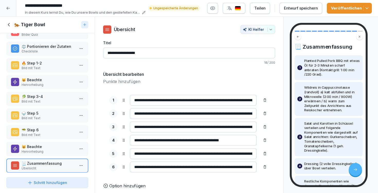
type input "**********"
click at [368, 11] on icon "button" at bounding box center [366, 8] width 5 height 5
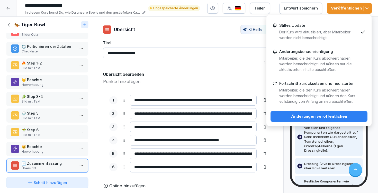
click at [336, 117] on div "Änderungen veröffentlichen" at bounding box center [318, 117] width 89 height 6
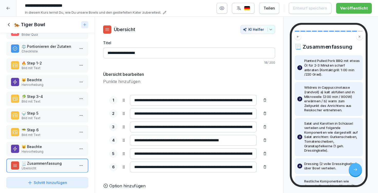
click at [36, 116] on p "🍚 Step 5" at bounding box center [48, 112] width 53 height 5
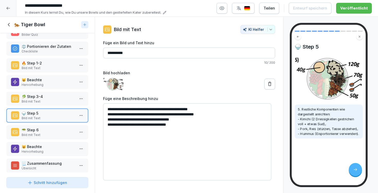
click at [140, 114] on textarea "**********" at bounding box center [187, 141] width 168 height 77
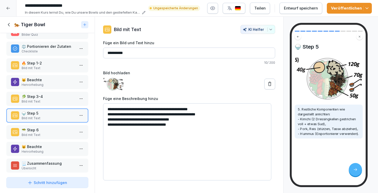
type textarea "**********"
click at [367, 10] on icon "button" at bounding box center [366, 8] width 5 height 5
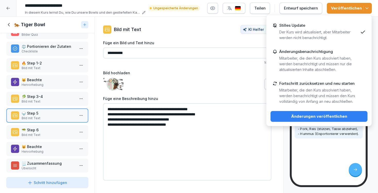
click at [319, 117] on div "Änderungen veröffentlichen" at bounding box center [318, 117] width 89 height 6
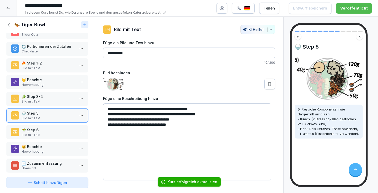
click at [11, 6] on div at bounding box center [8, 8] width 16 height 16
